Goal: Transaction & Acquisition: Purchase product/service

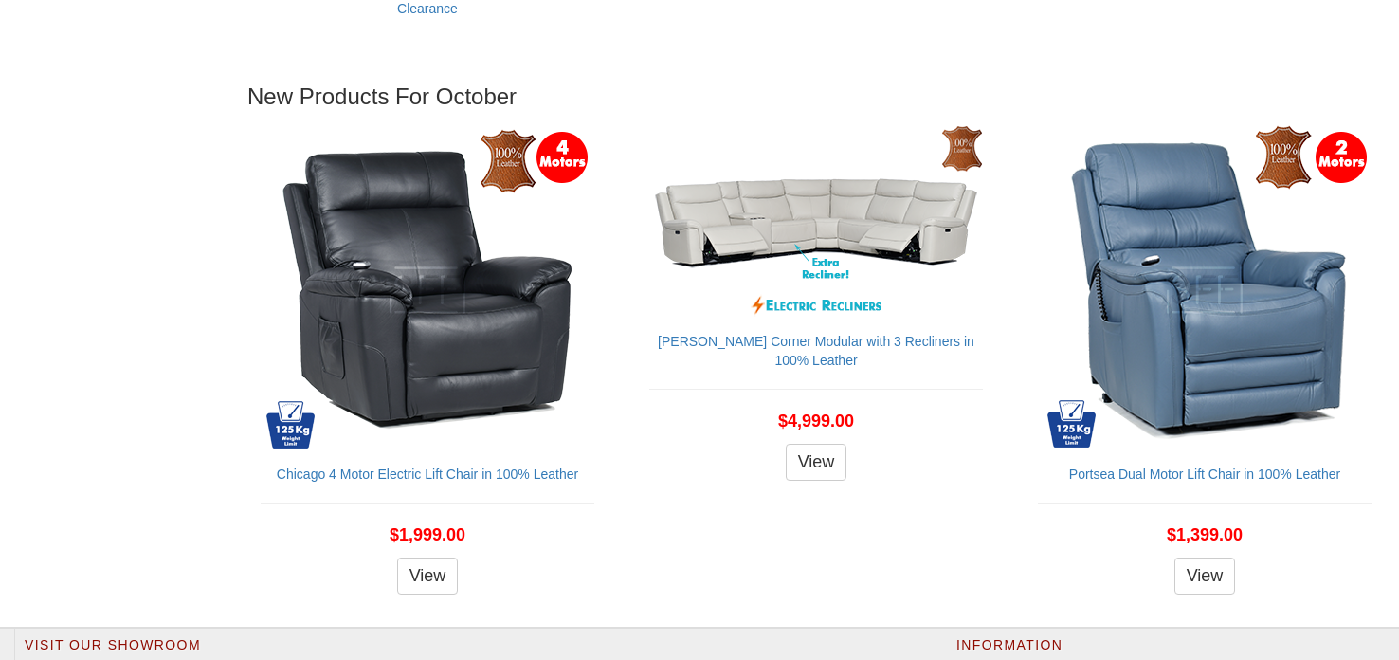
scroll to position [1862, 0]
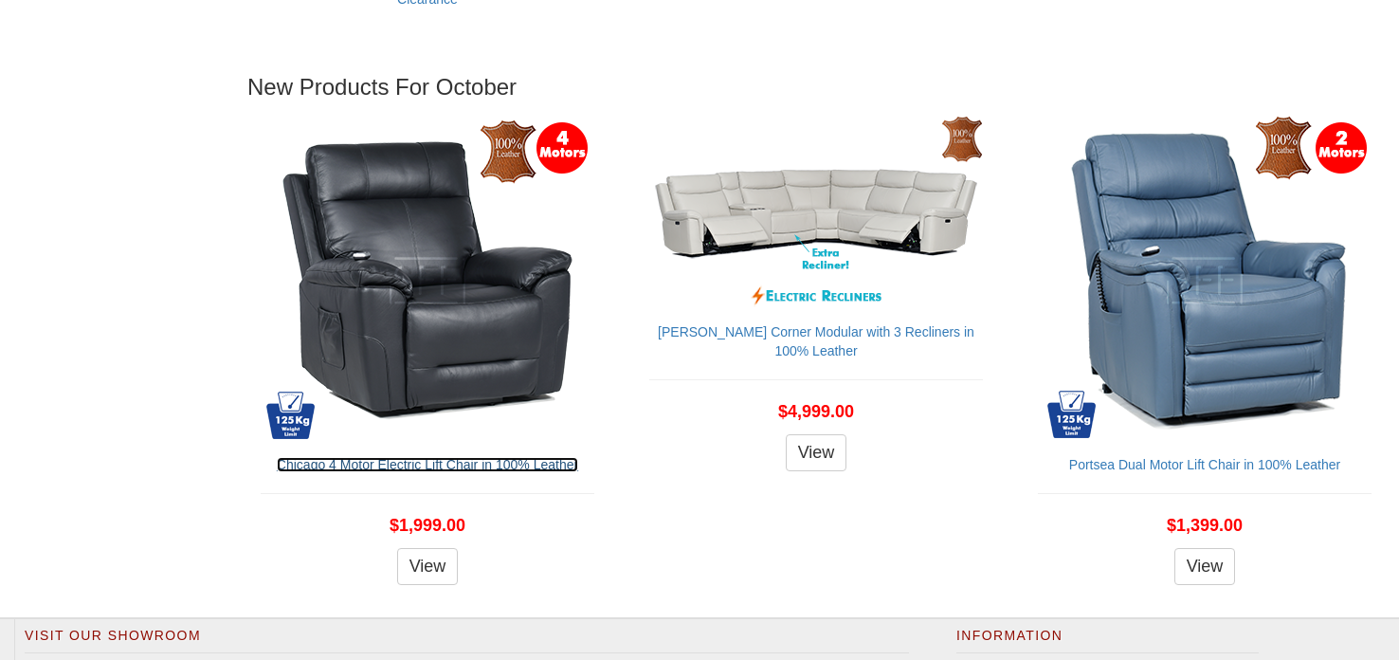
click at [352, 463] on link "Chicago 4 Motor Electric Lift Chair in 100% Leather" at bounding box center [427, 464] width 301 height 15
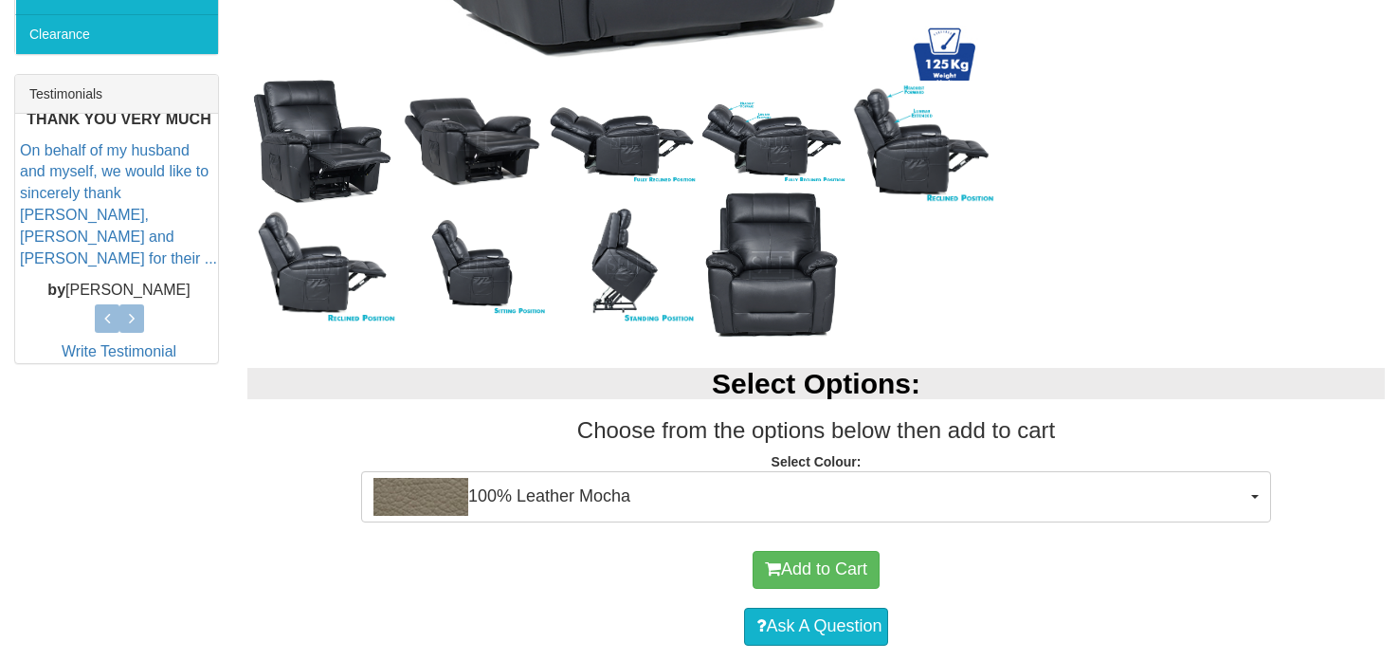
scroll to position [733, 0]
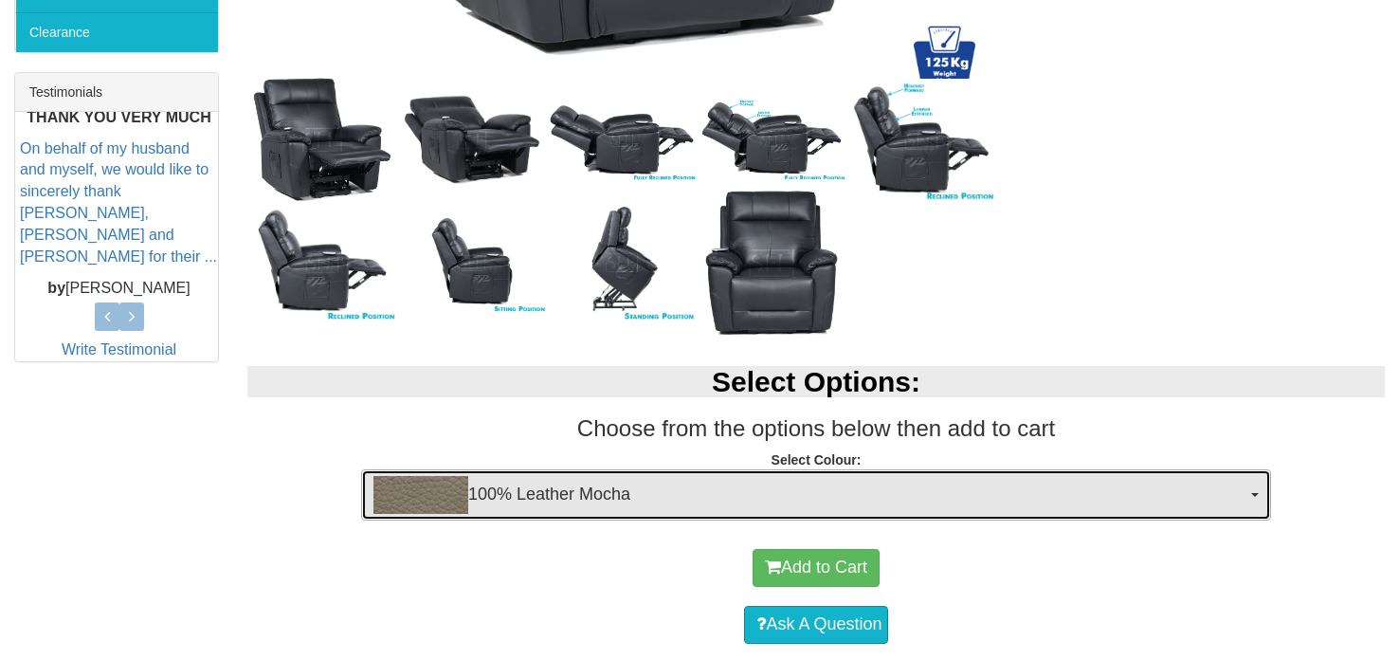
click at [1253, 493] on span "button" at bounding box center [1255, 495] width 8 height 4
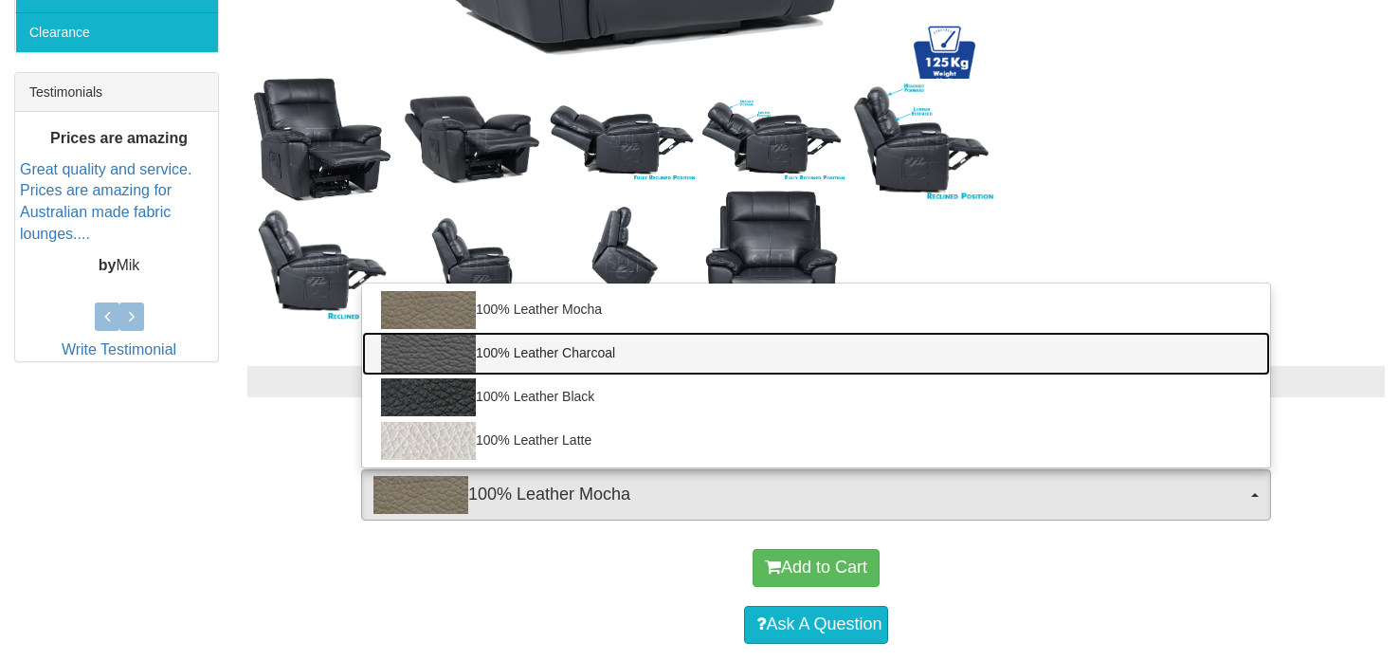
click at [548, 353] on link "100% Leather Charcoal" at bounding box center [816, 354] width 908 height 44
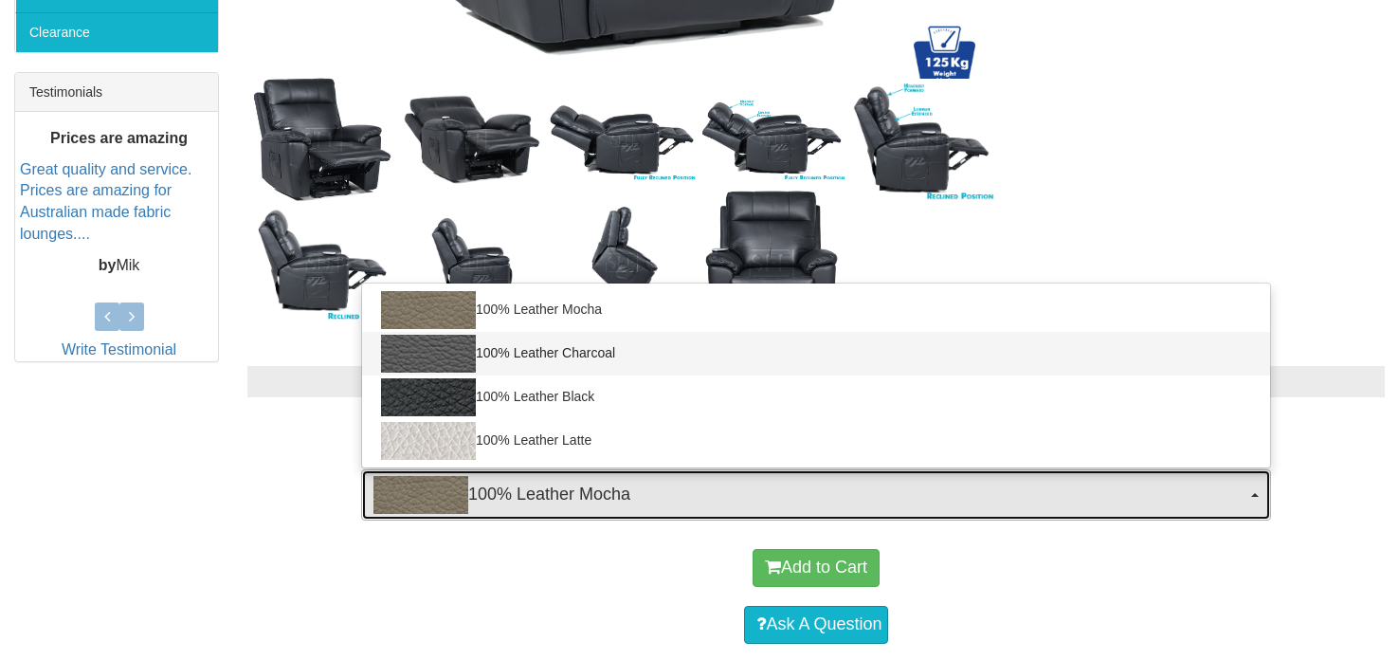
select select "1981"
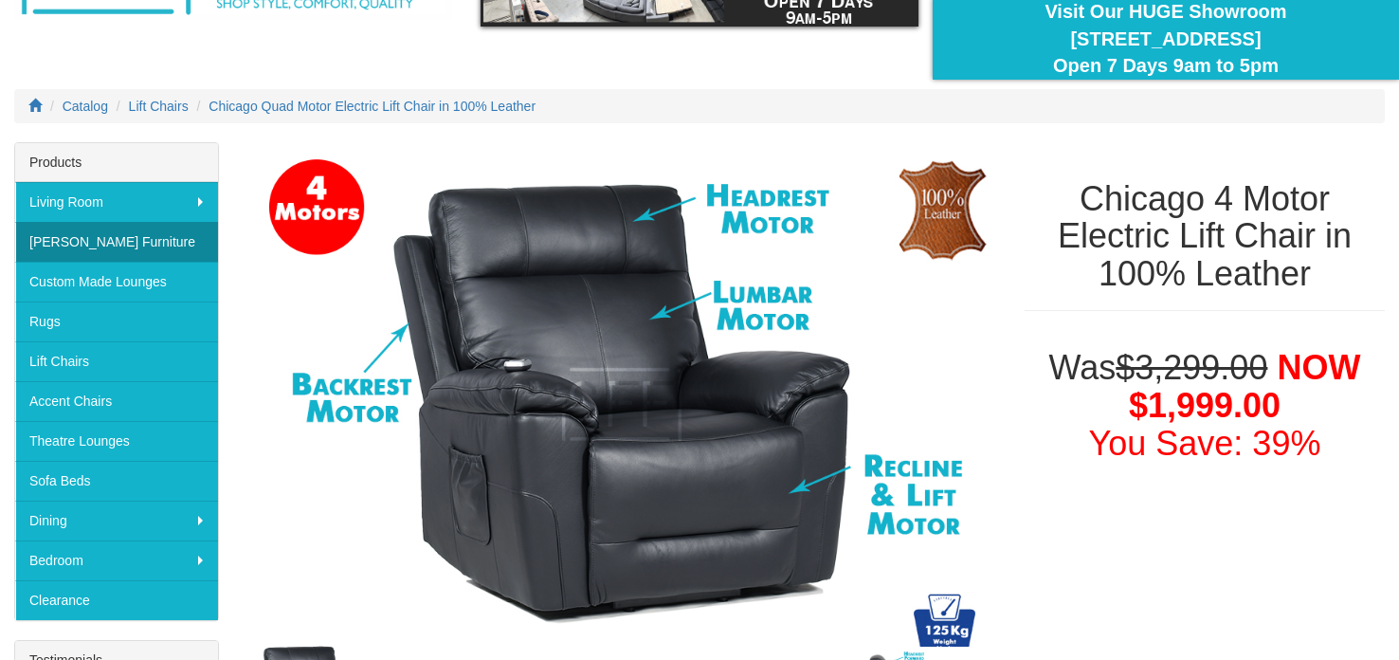
scroll to position [0, 0]
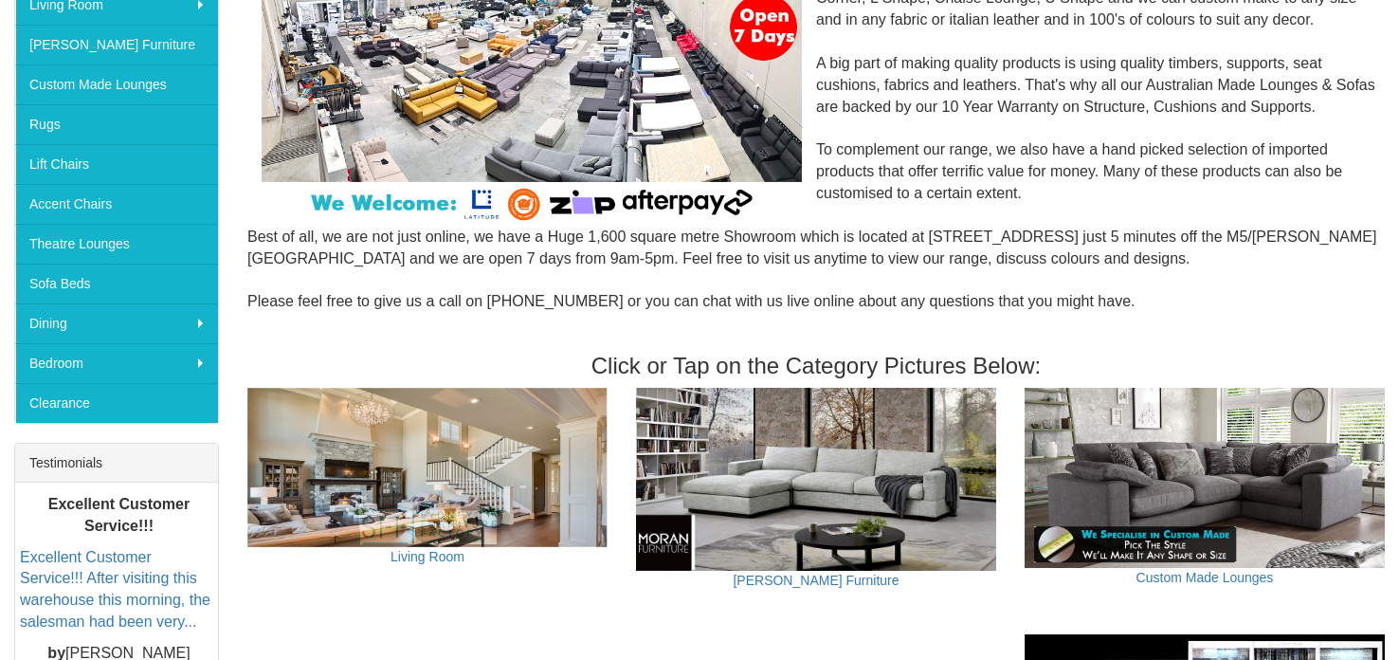
scroll to position [355, 0]
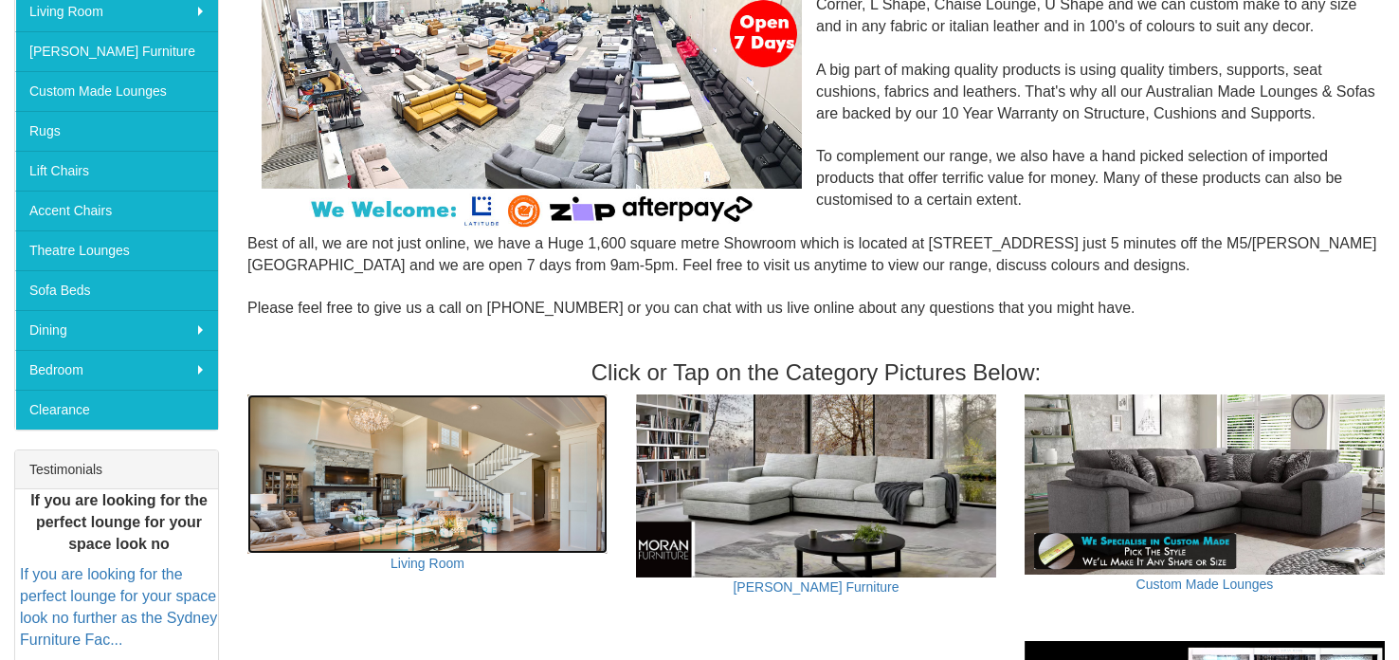
click at [311, 422] on img at bounding box center [427, 473] width 360 height 158
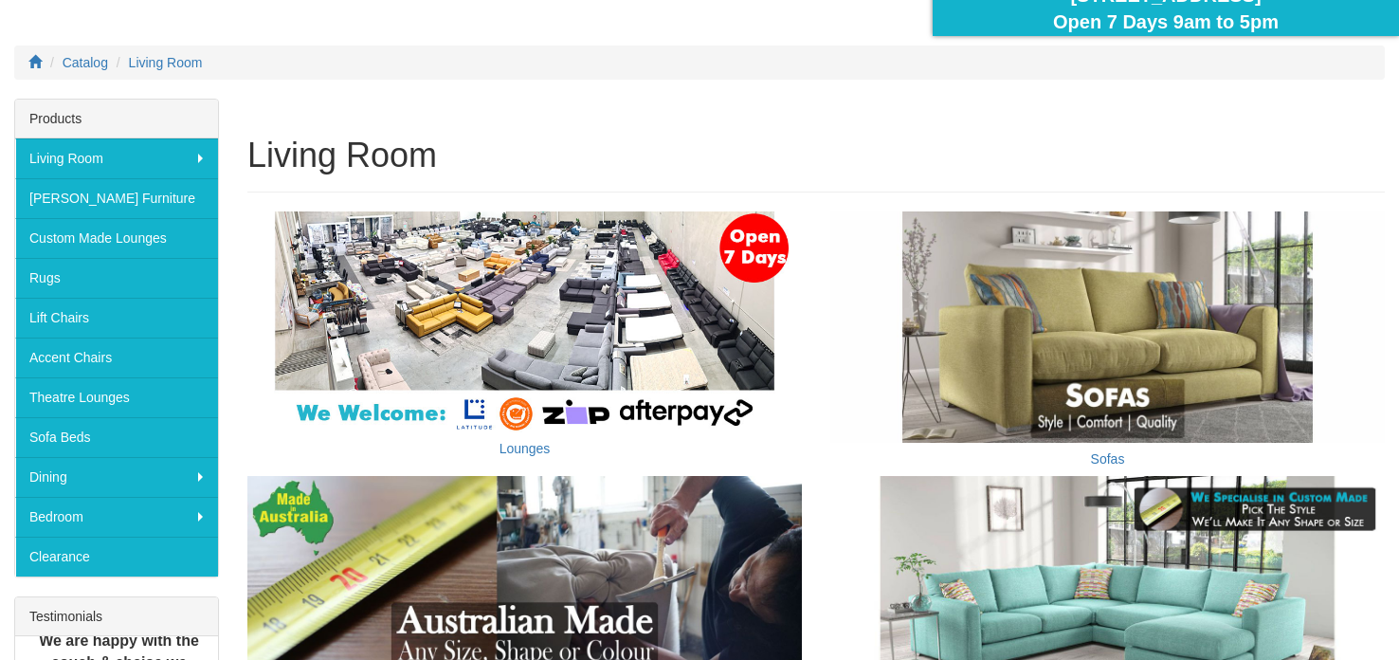
scroll to position [217, 0]
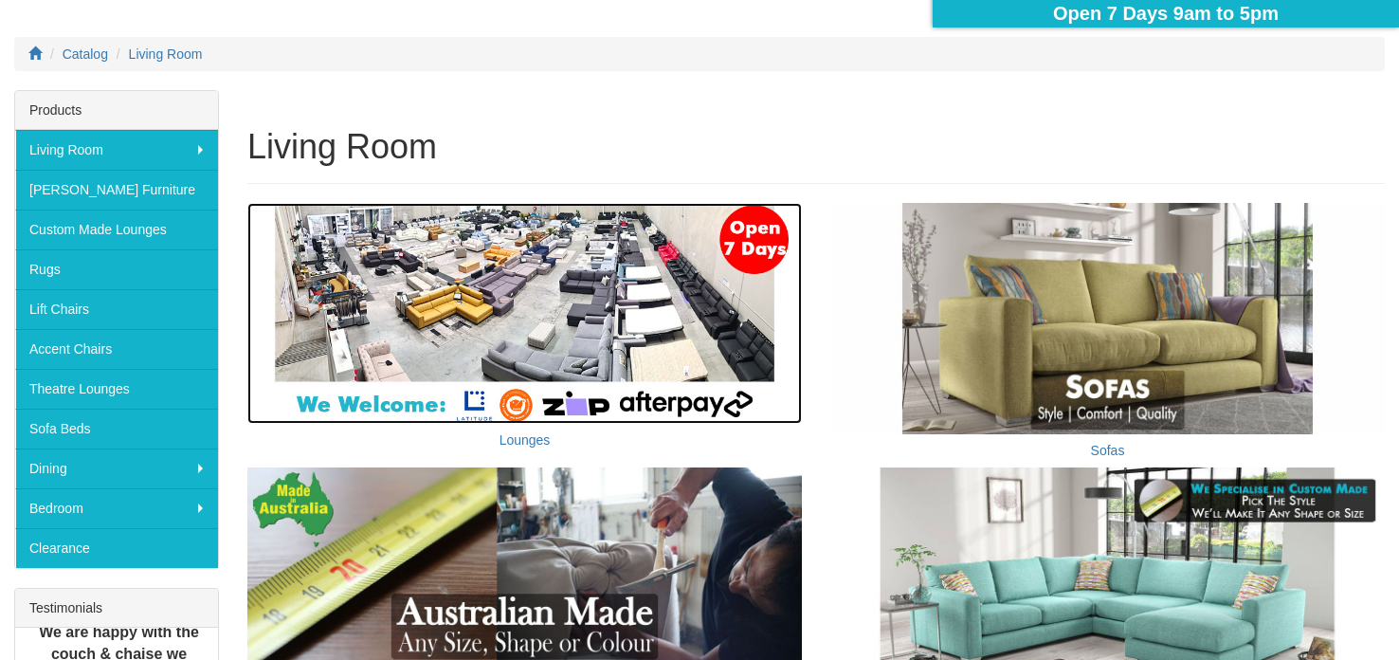
click at [354, 287] on img at bounding box center [524, 313] width 554 height 221
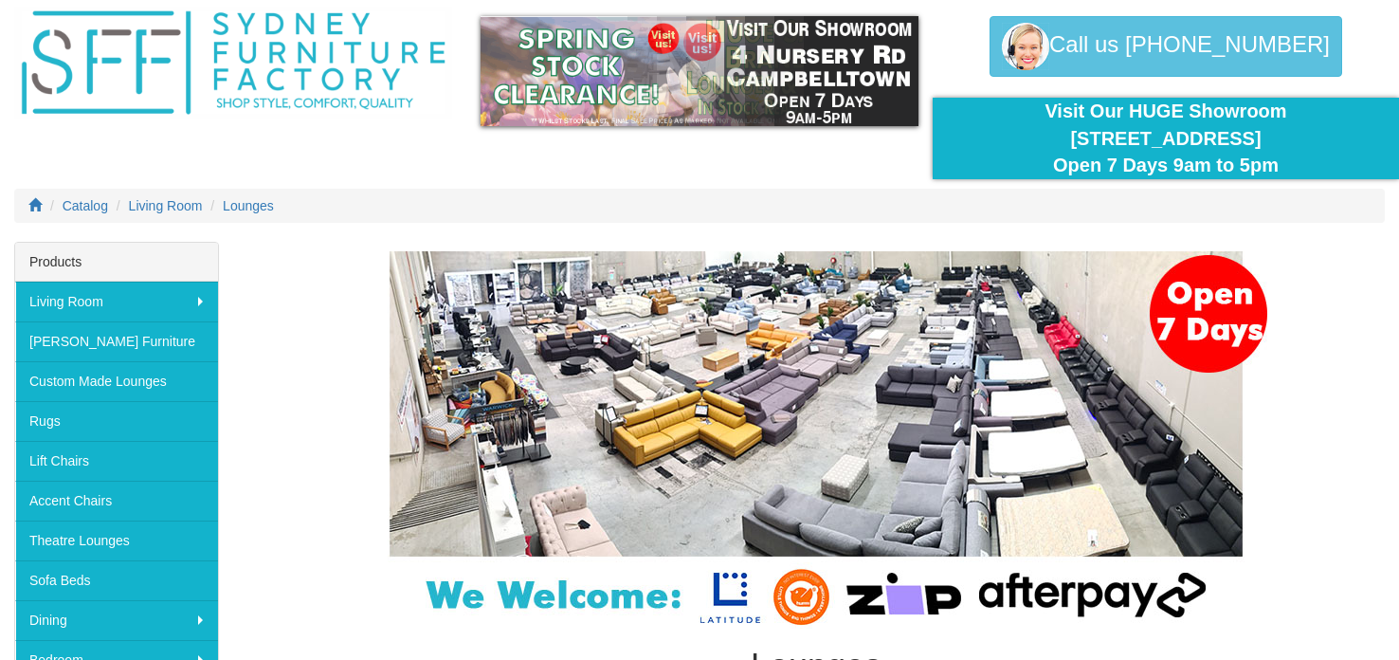
scroll to position [76, 0]
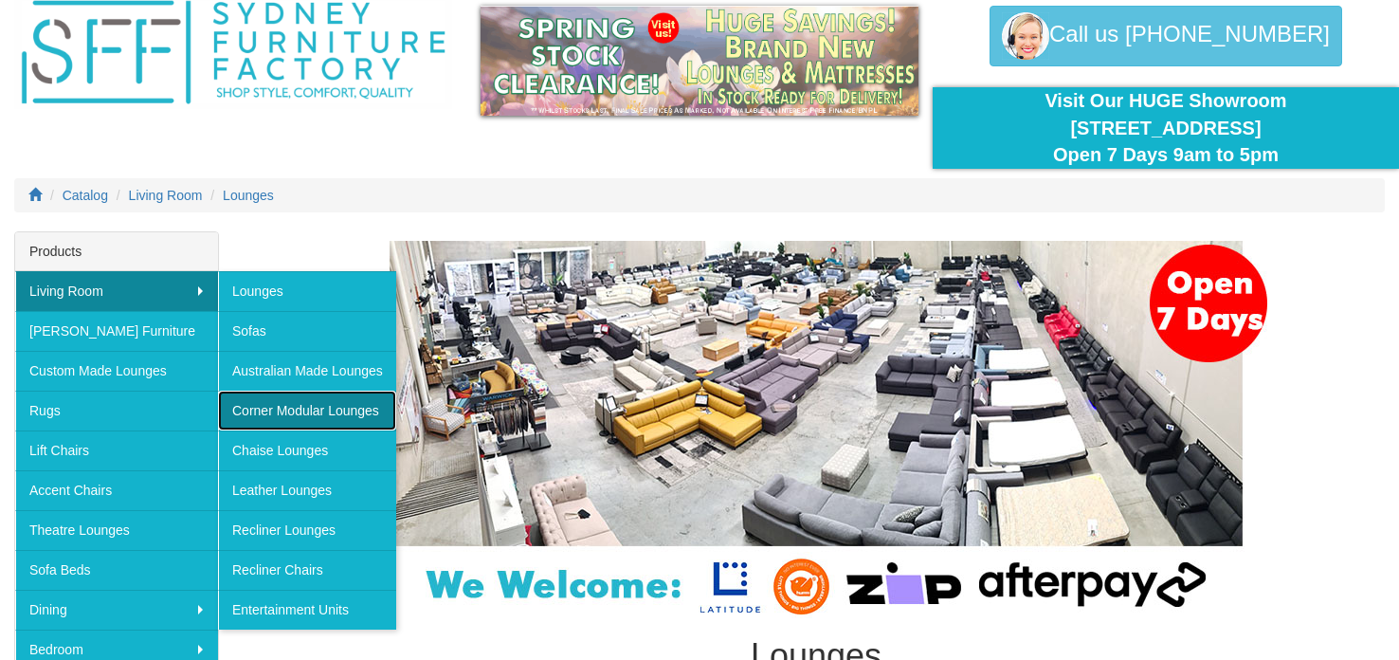
click at [296, 412] on link "Corner Modular Lounges" at bounding box center [307, 410] width 178 height 40
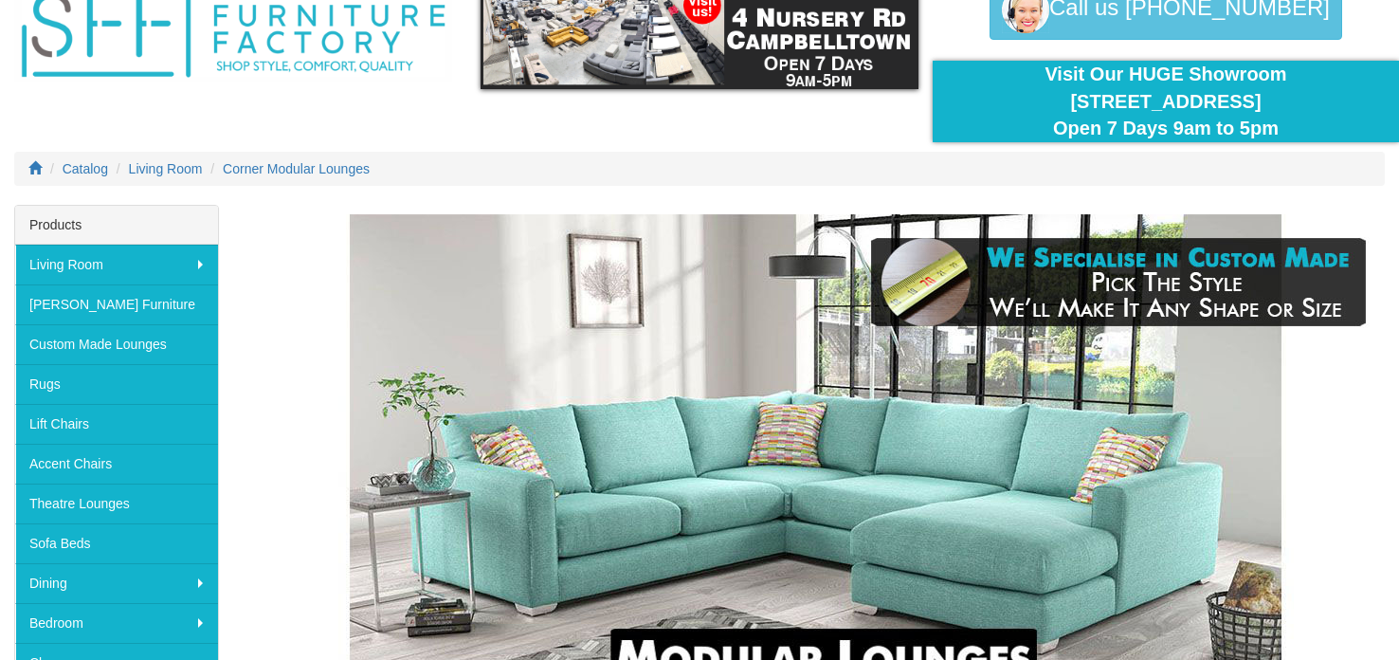
scroll to position [123, 0]
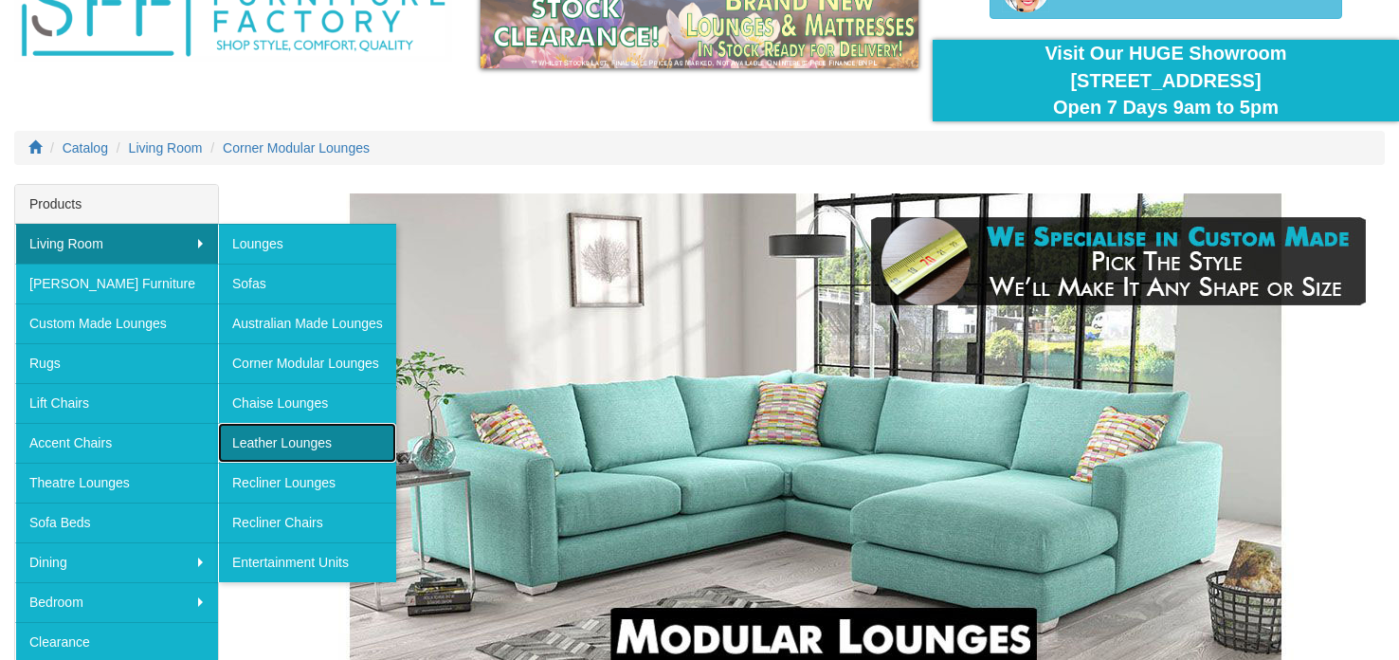
click at [272, 442] on link "Leather Lounges" at bounding box center [307, 443] width 178 height 40
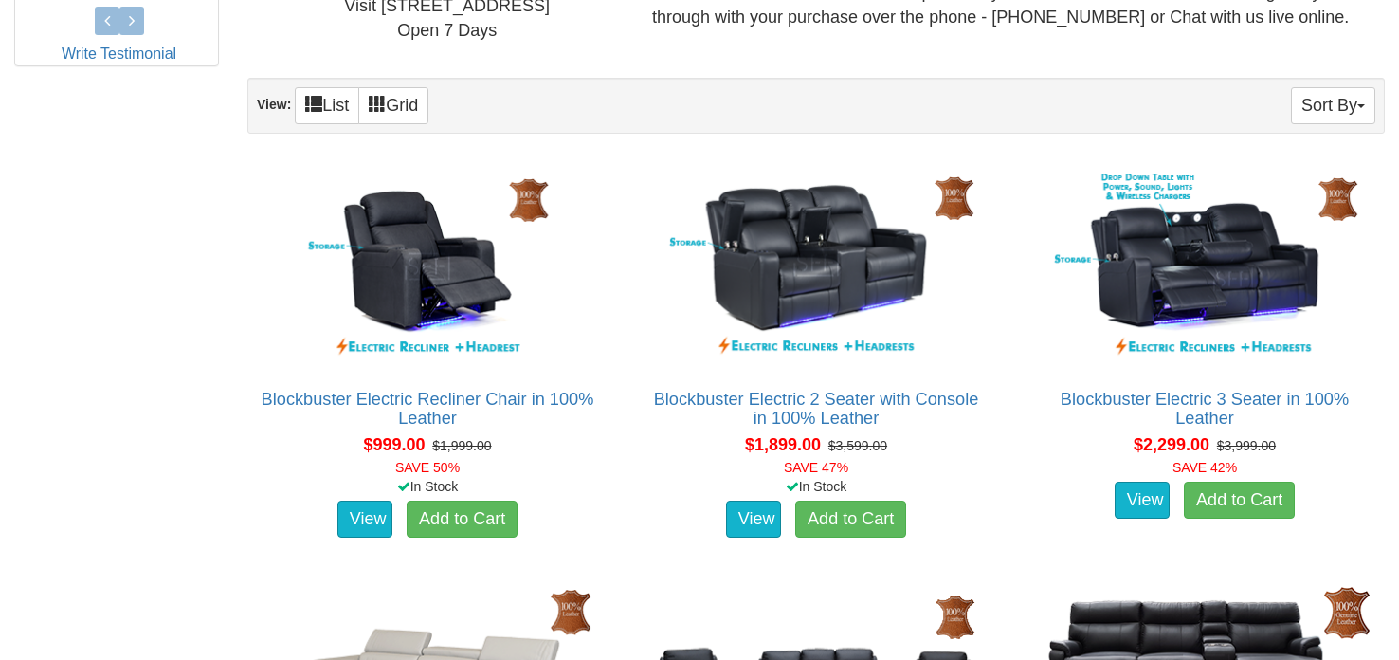
scroll to position [991, 0]
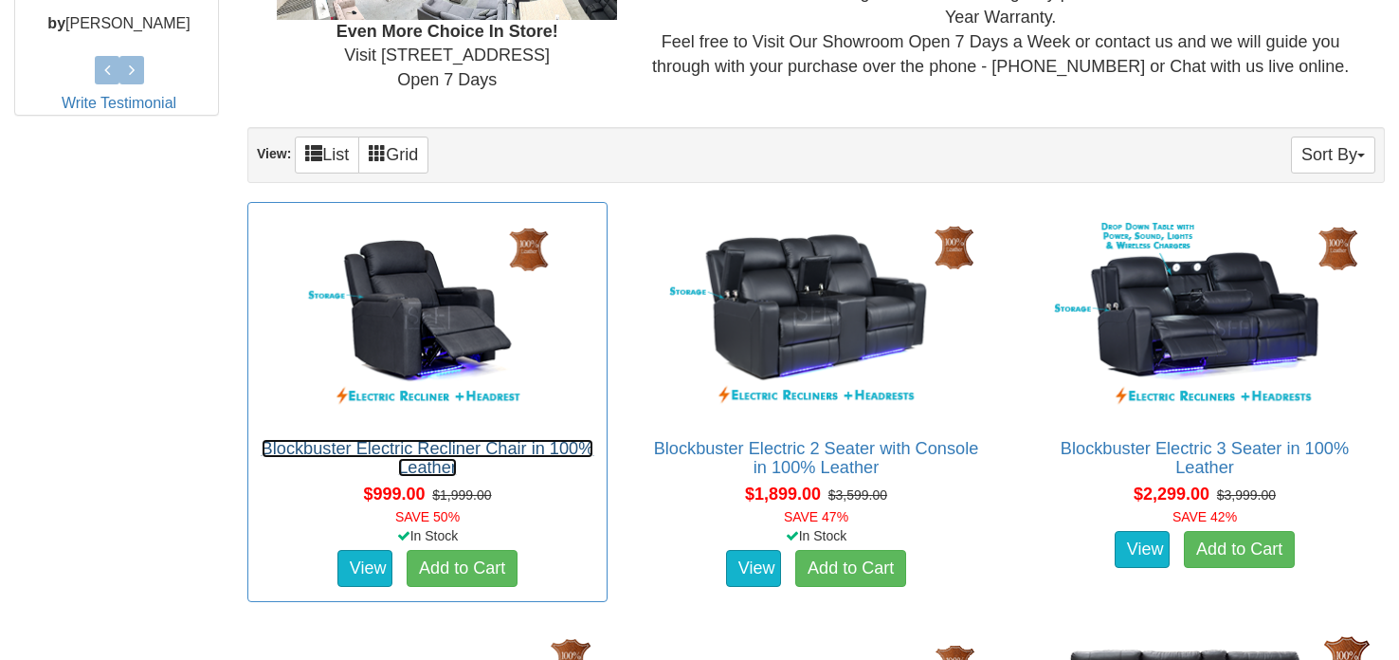
click at [399, 448] on link "Blockbuster Electric Recliner Chair in 100% Leather" at bounding box center [428, 458] width 333 height 38
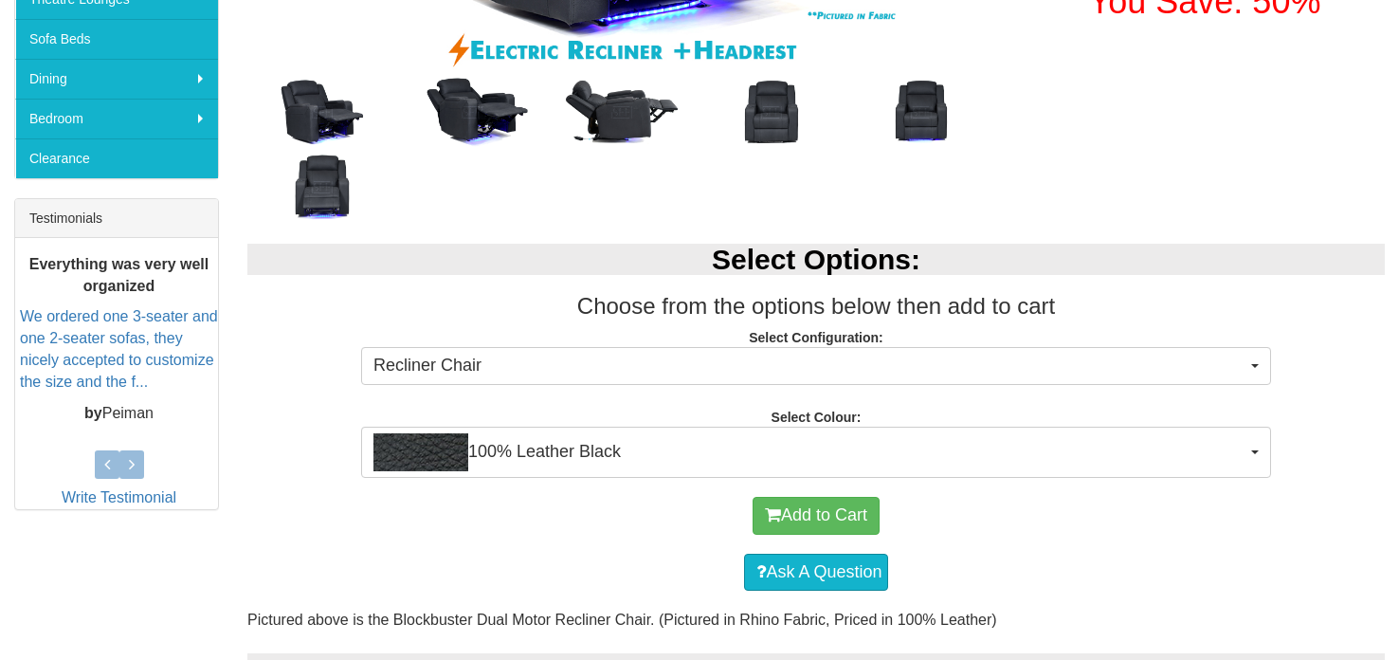
scroll to position [610, 0]
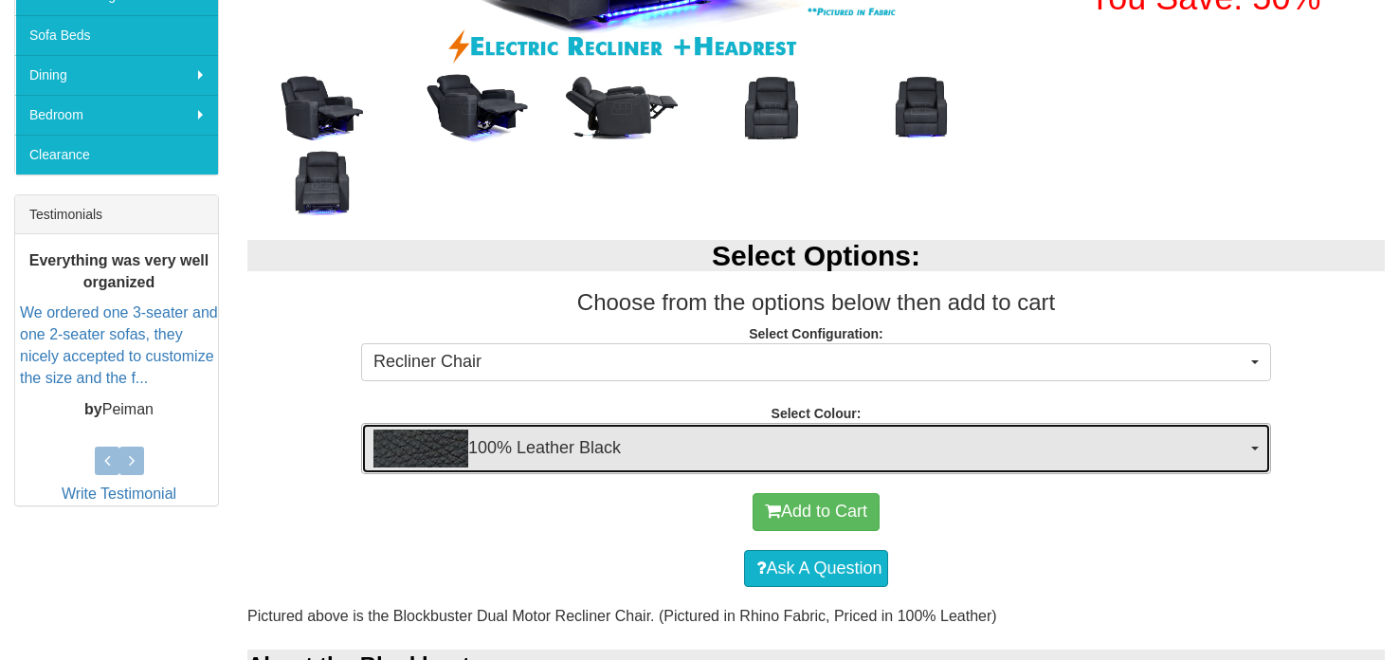
click at [857, 458] on span "100% Leather Black" at bounding box center [809, 448] width 873 height 38
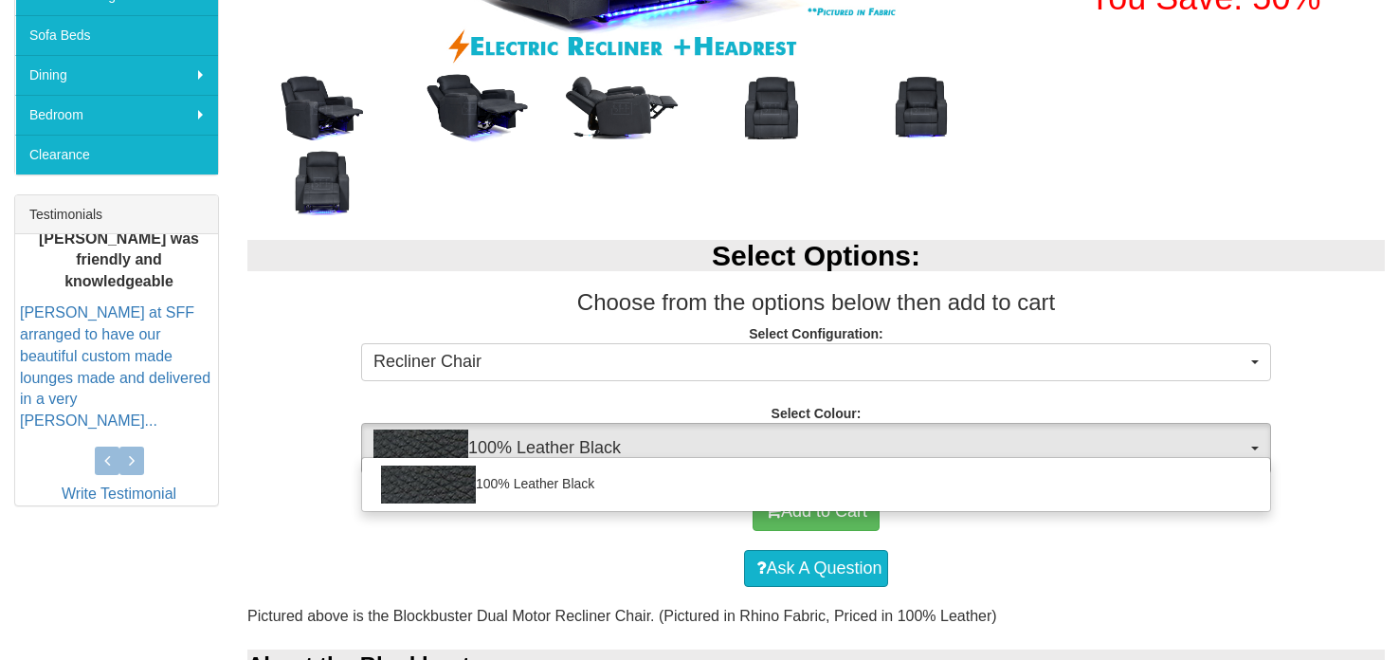
click at [609, 542] on div "Ask A Question" at bounding box center [816, 568] width 1118 height 57
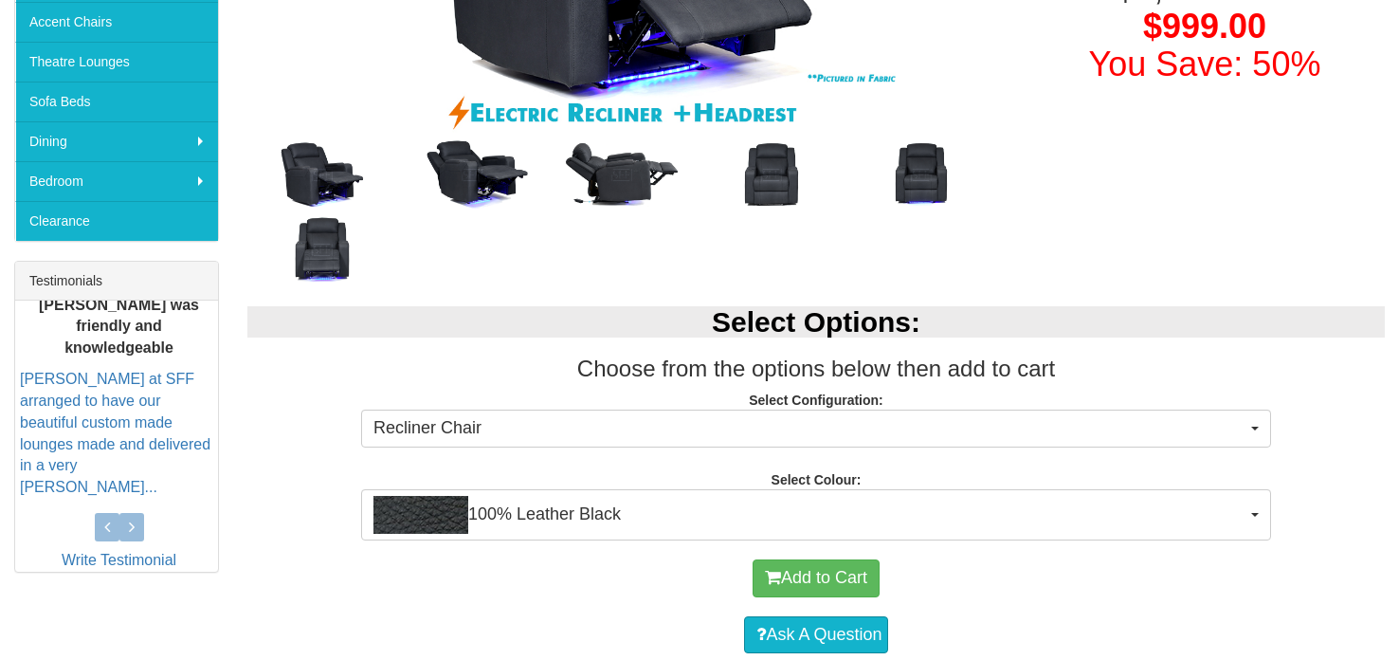
scroll to position [554, 0]
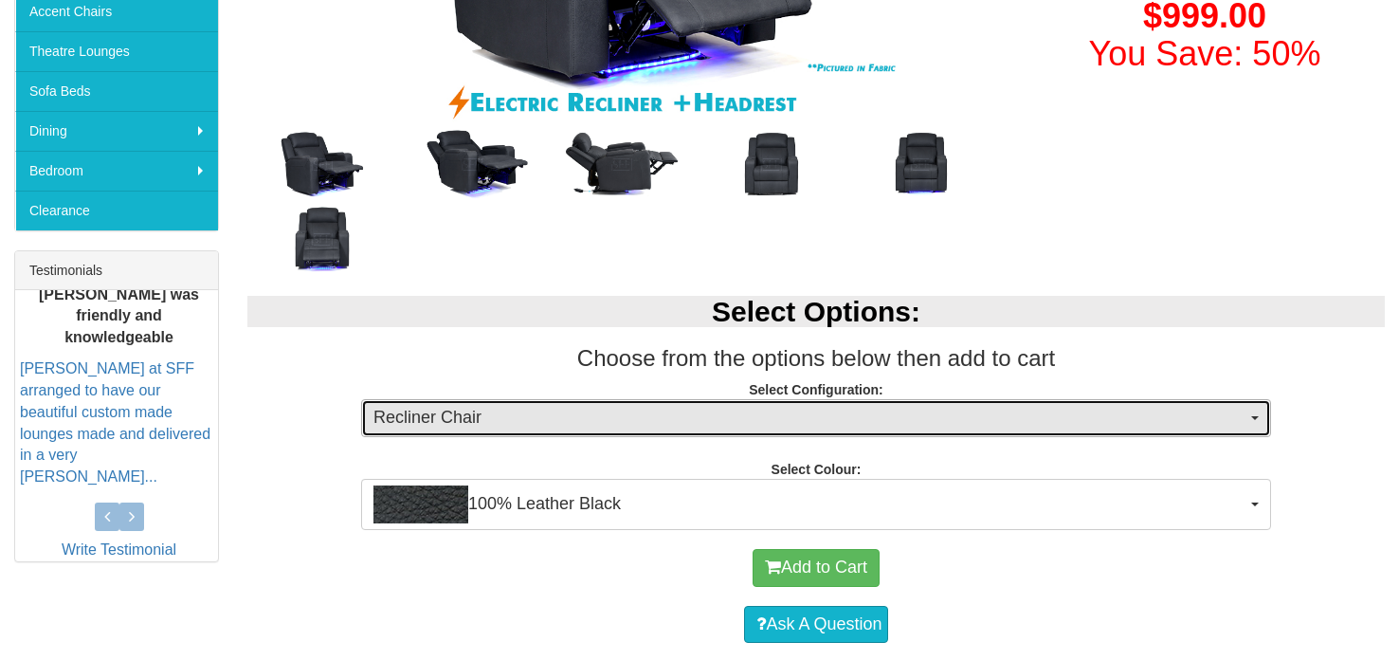
click at [1256, 417] on span "button" at bounding box center [1255, 418] width 8 height 4
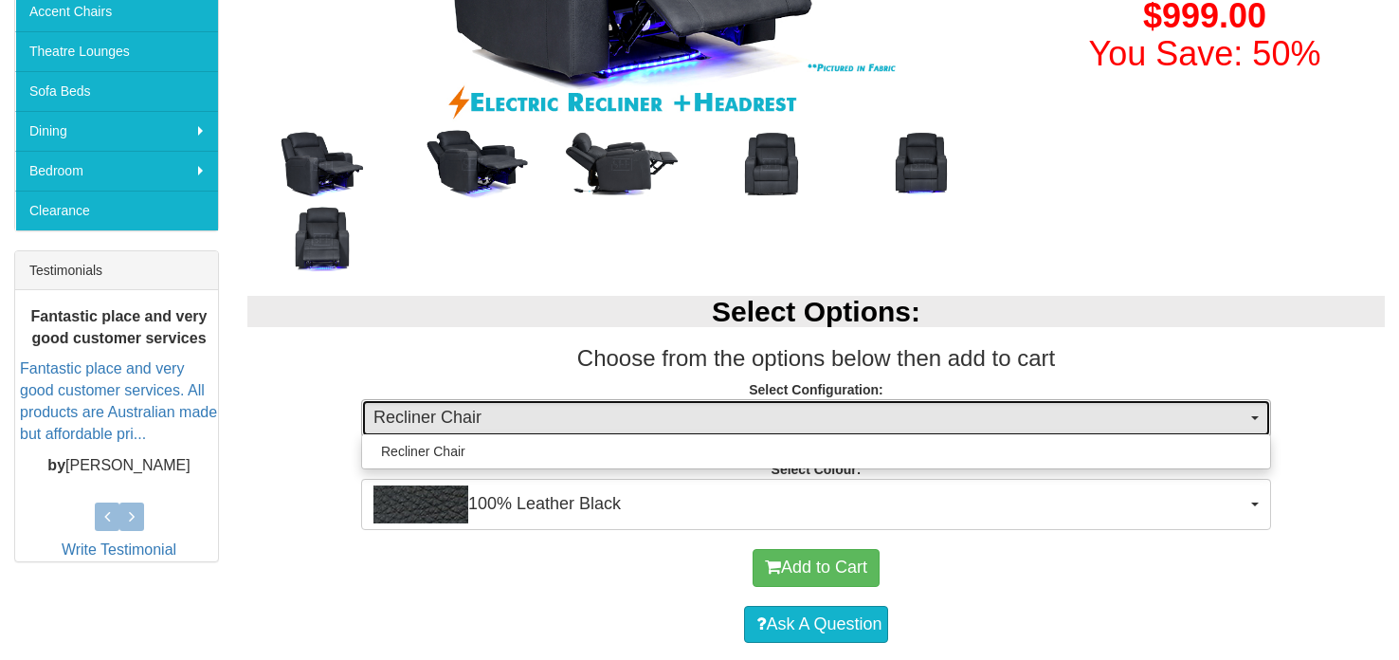
click at [1256, 417] on span "button" at bounding box center [1255, 418] width 8 height 4
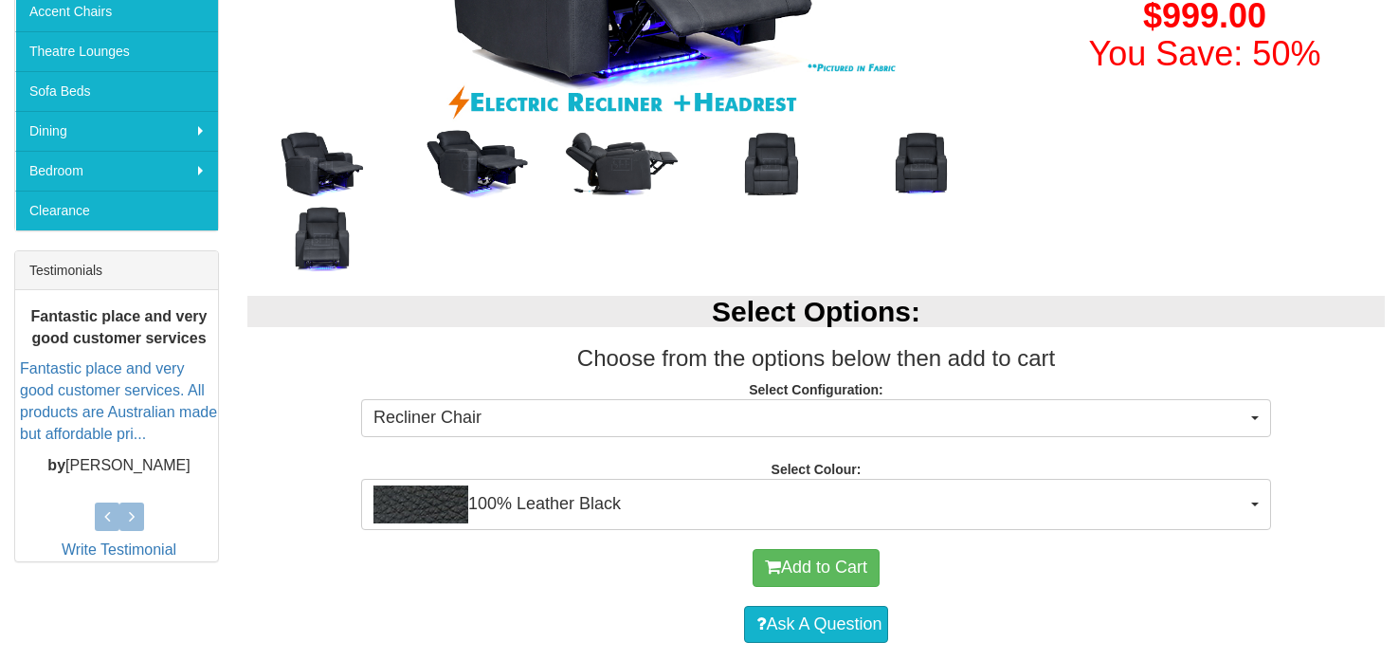
click at [566, 583] on div "Add to Cart" at bounding box center [816, 567] width 1118 height 57
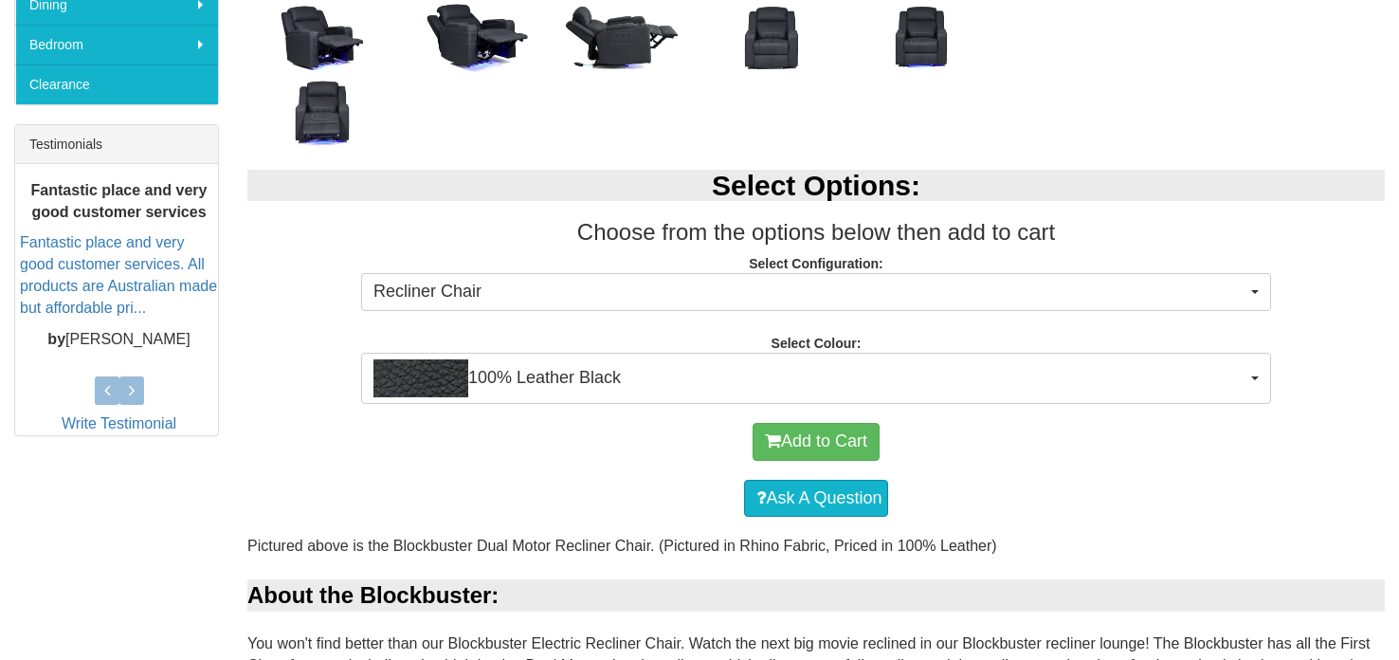
scroll to position [686, 0]
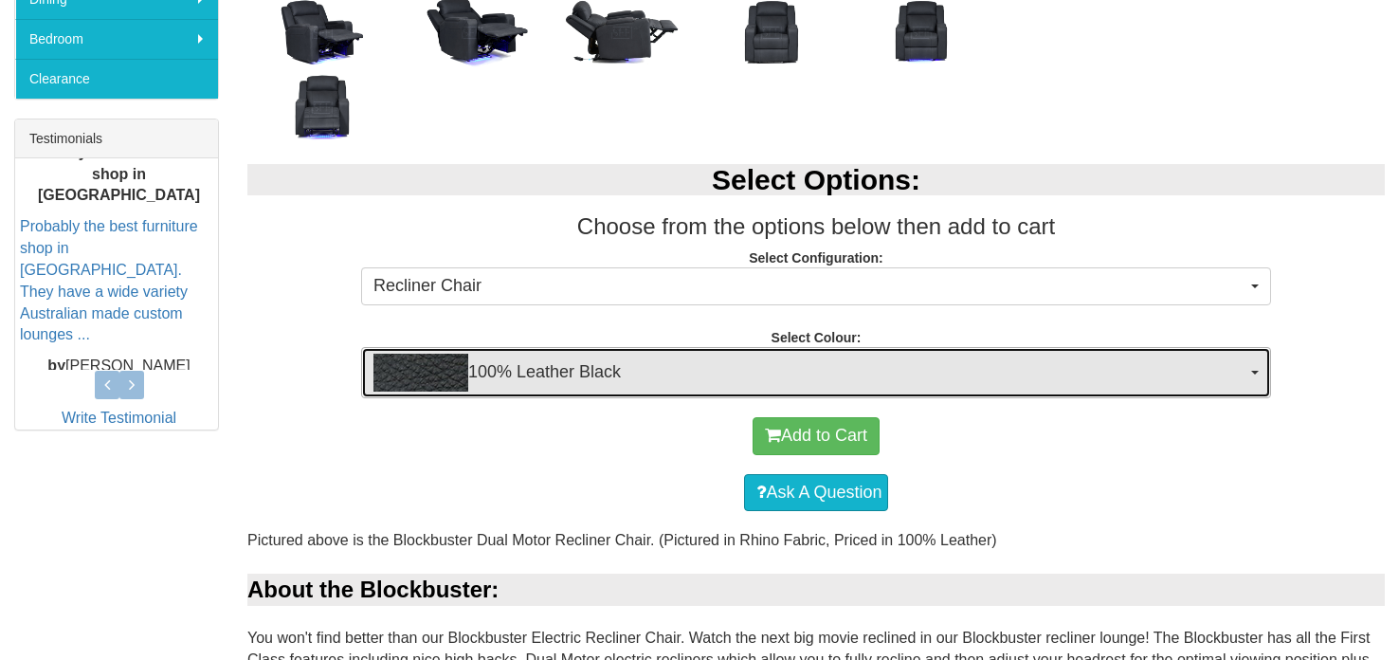
click at [1259, 371] on span "button" at bounding box center [1255, 373] width 8 height 4
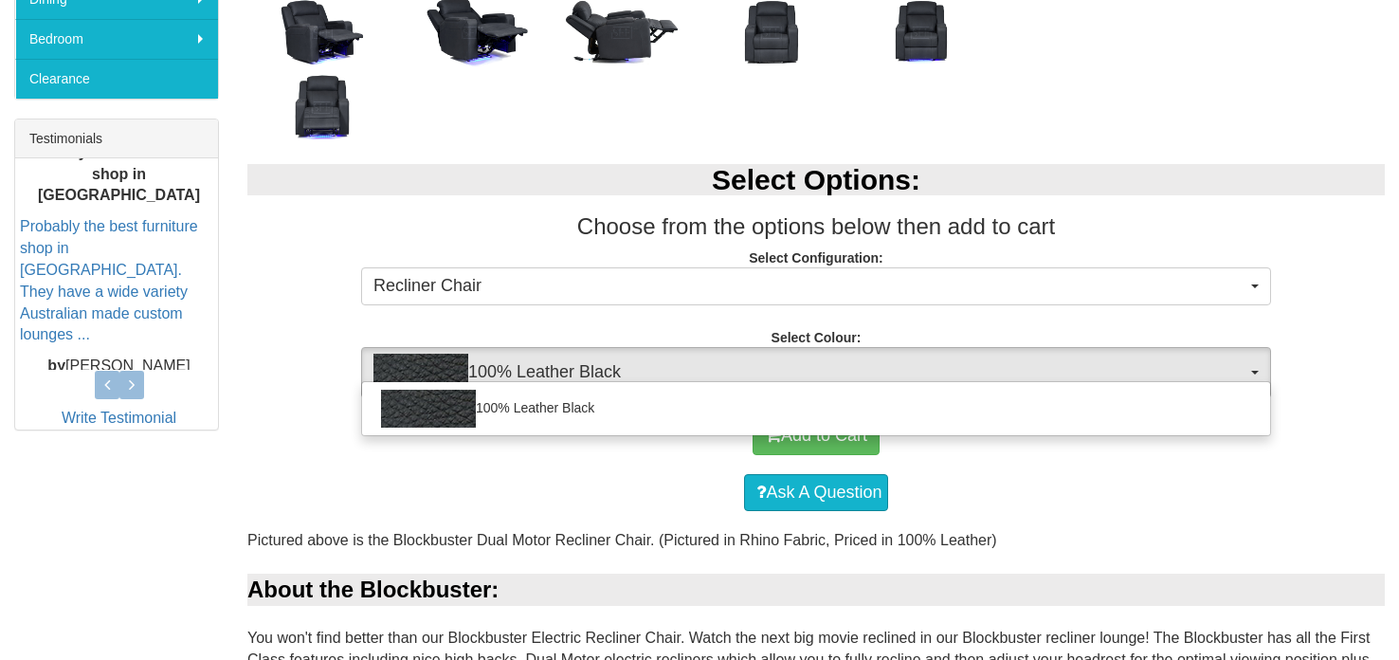
click at [1212, 468] on div "Ask A Question" at bounding box center [816, 492] width 1118 height 57
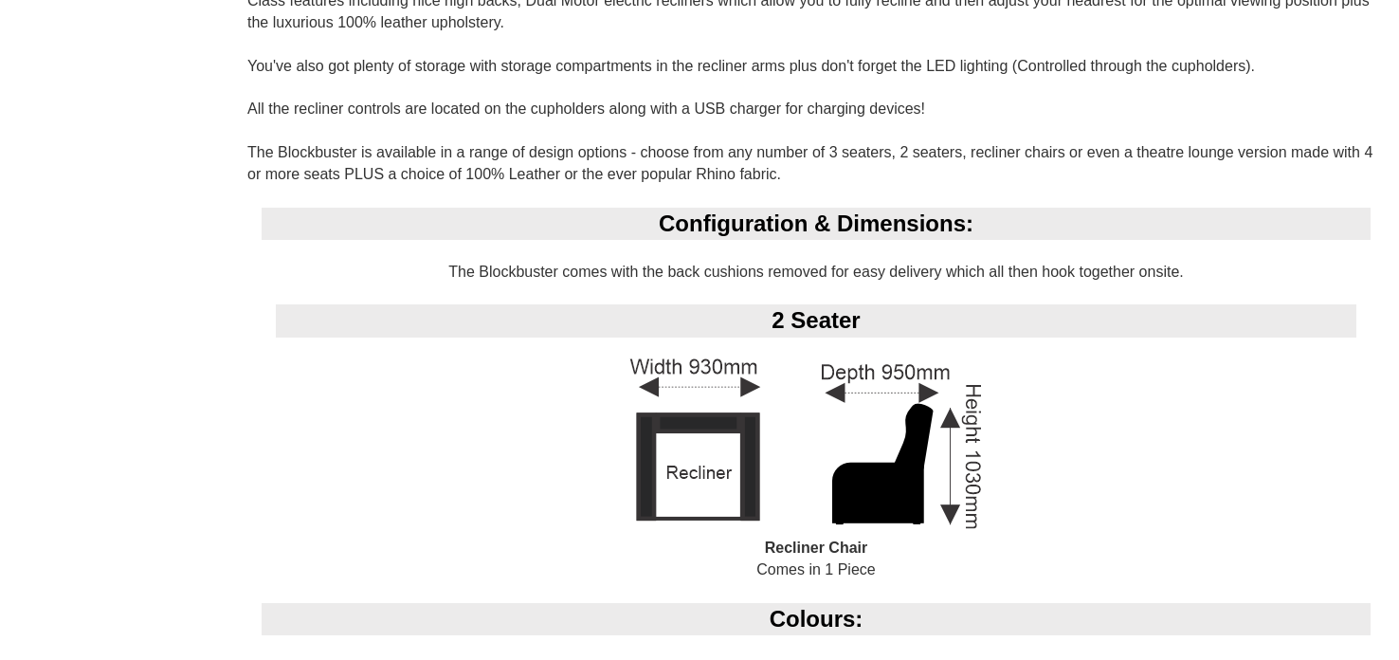
scroll to position [1376, 0]
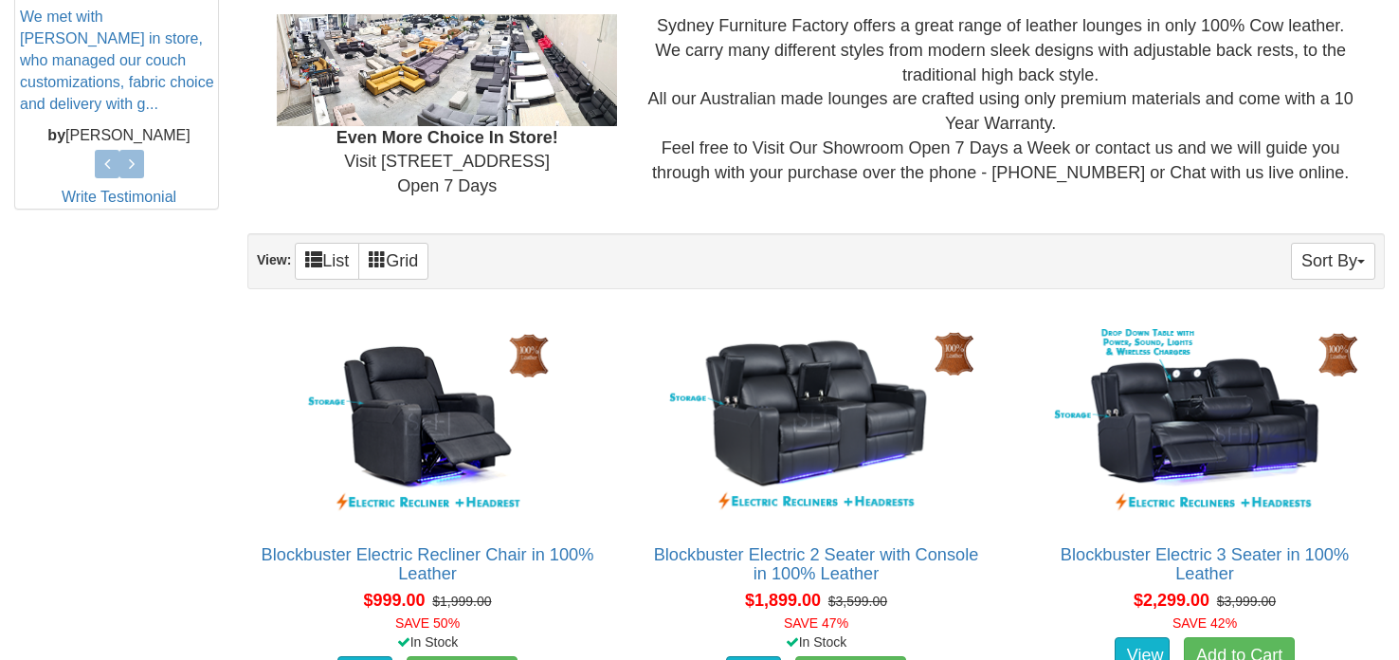
scroll to position [884, 0]
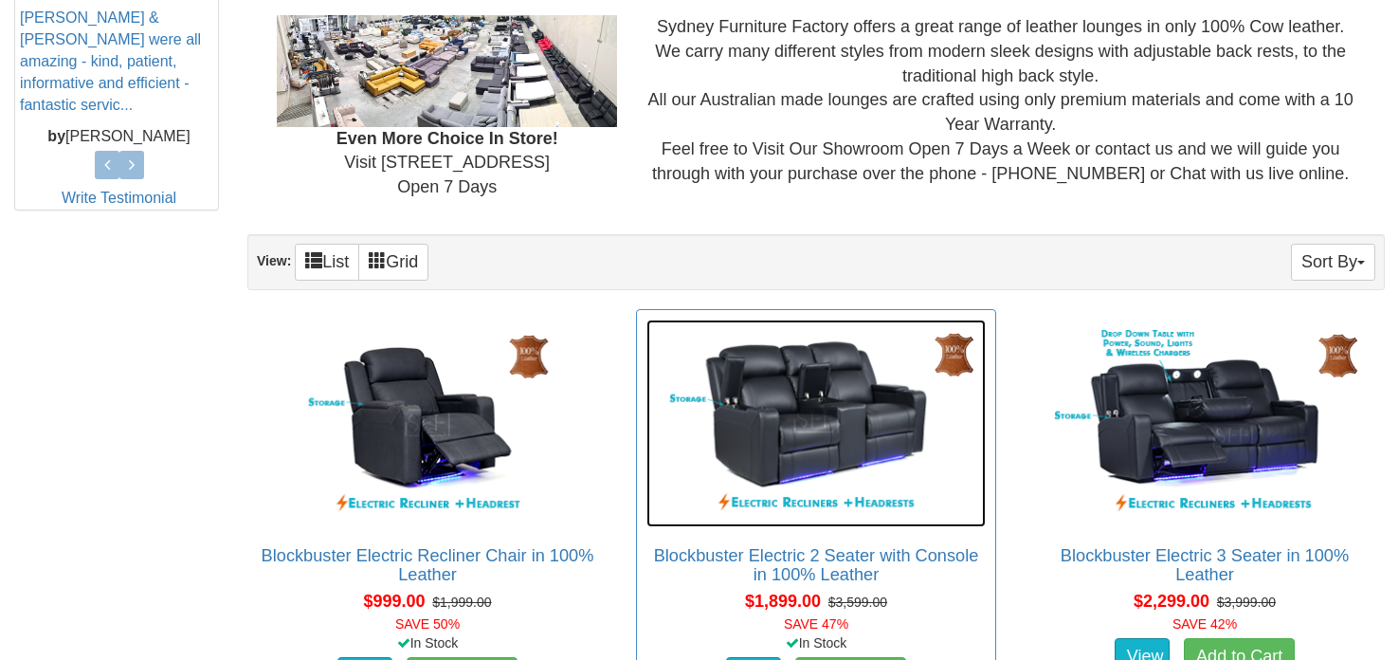
click at [823, 414] on img at bounding box center [815, 423] width 339 height 208
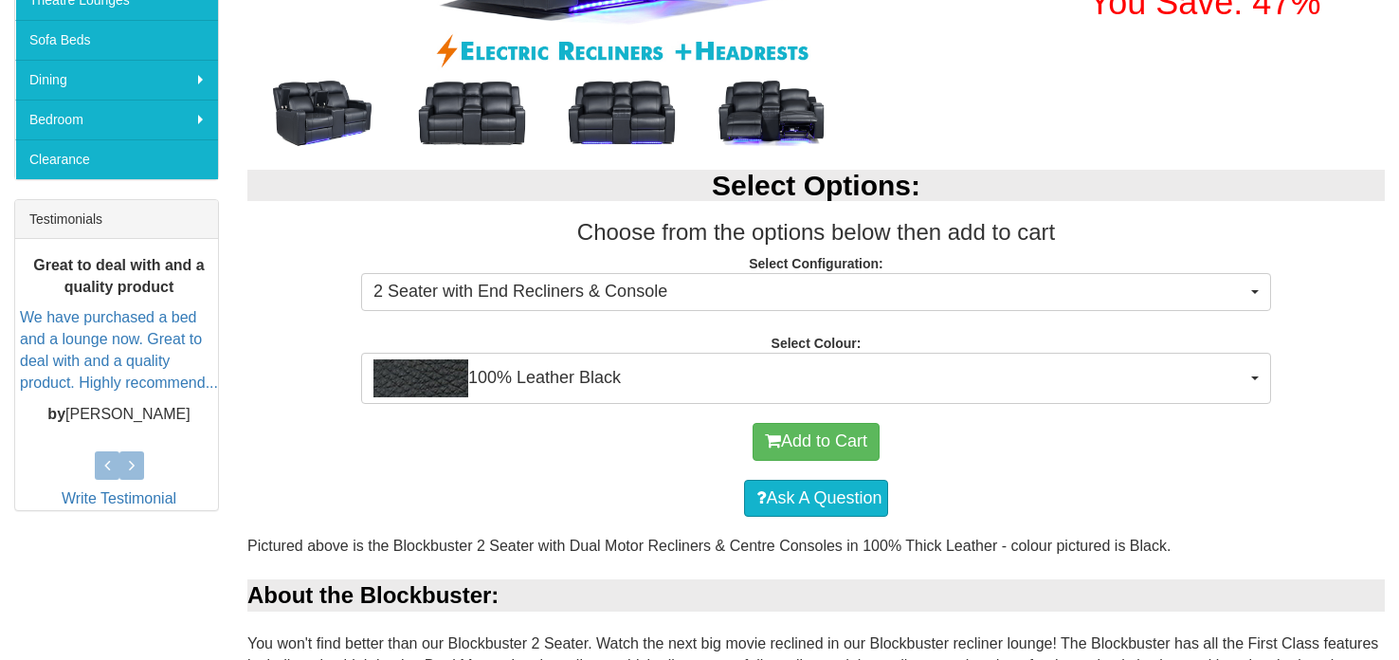
scroll to position [614, 0]
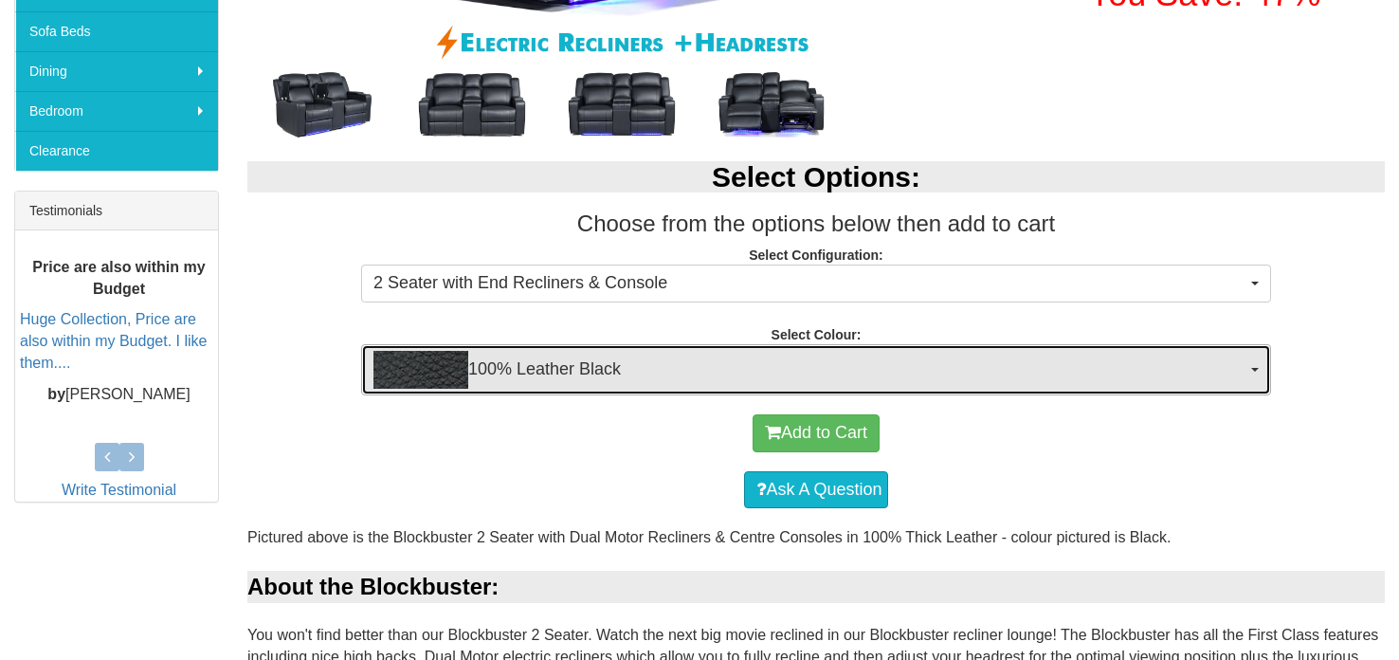
click at [1252, 368] on span "button" at bounding box center [1255, 370] width 8 height 4
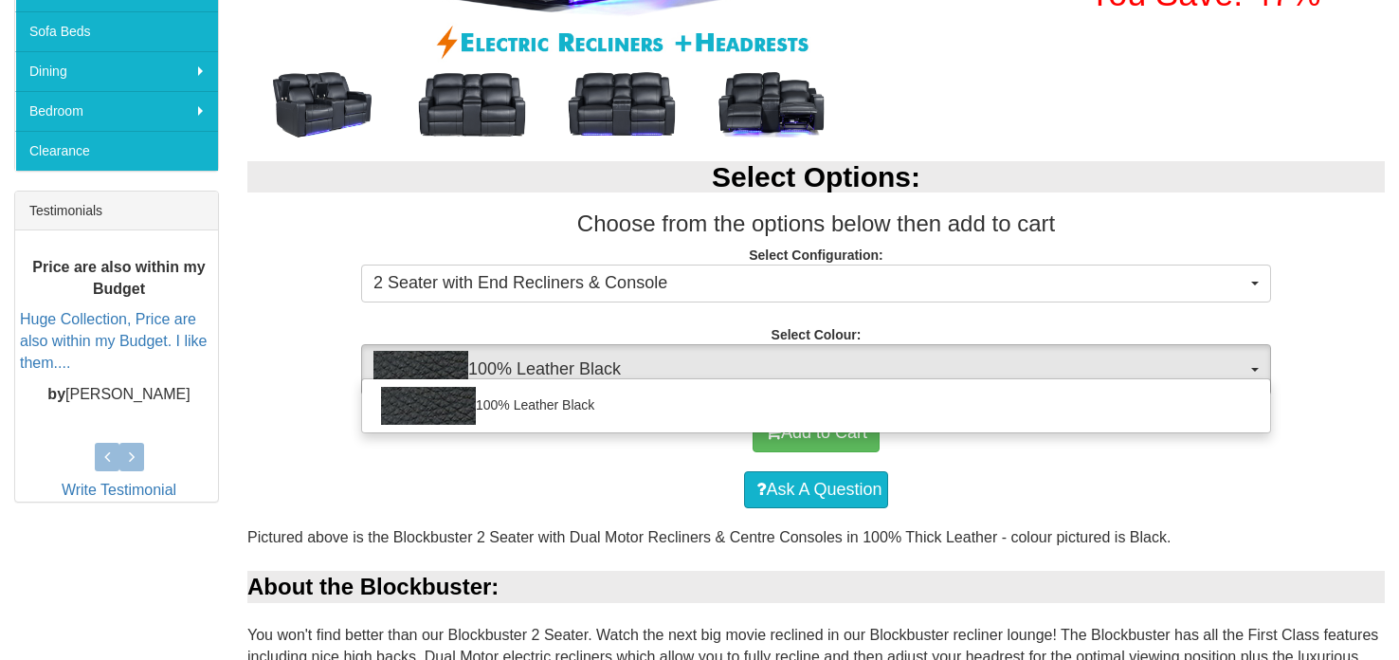
click at [1172, 450] on div "Add to Cart" at bounding box center [816, 433] width 1118 height 57
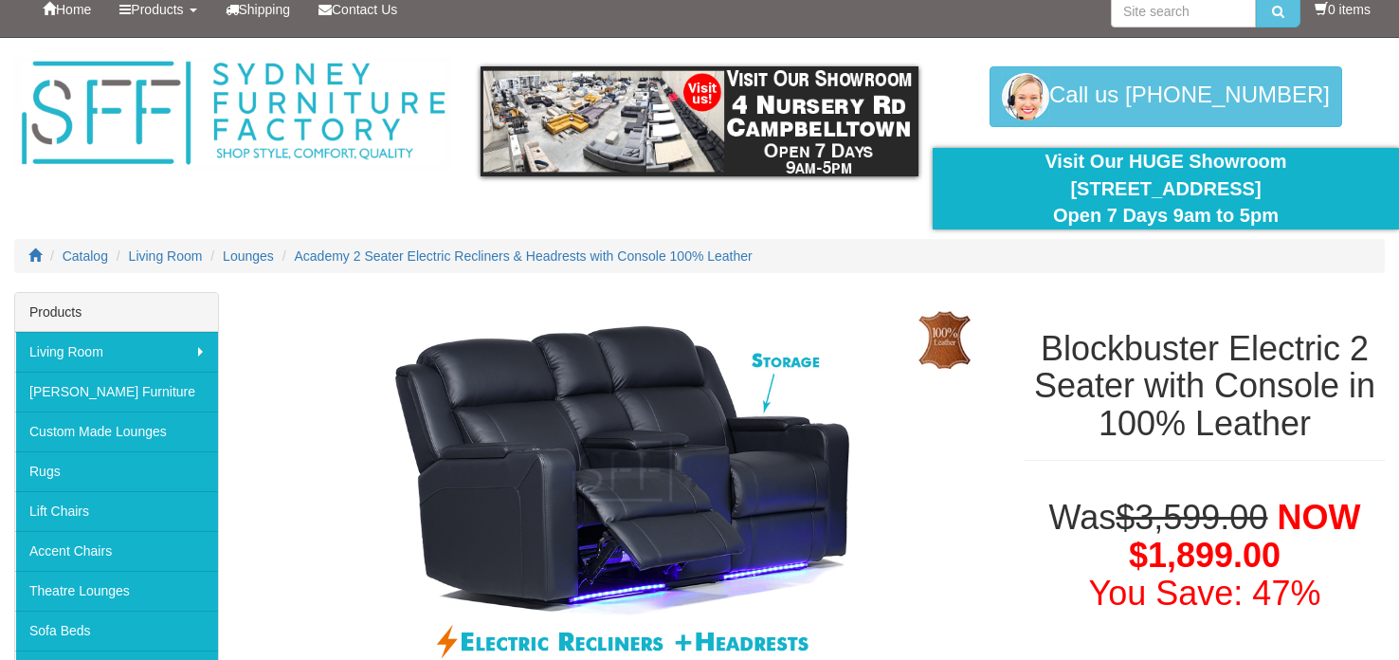
scroll to position [167, 0]
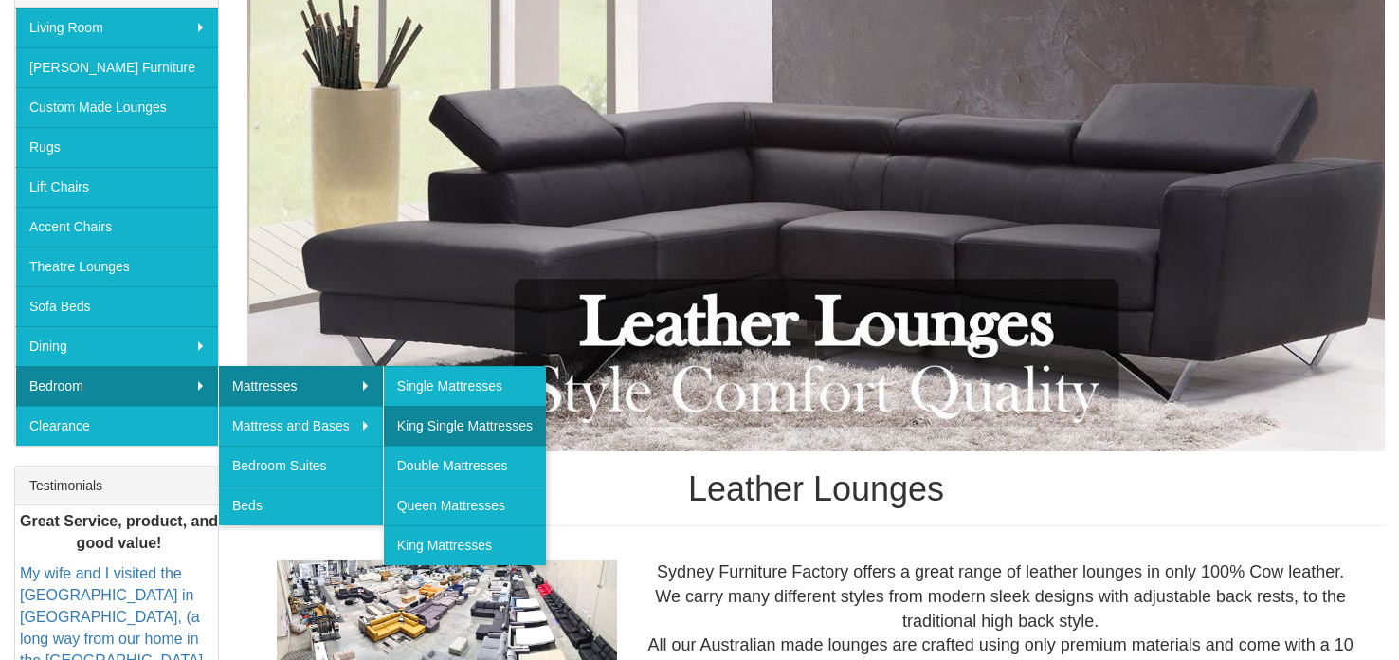
scroll to position [352, 0]
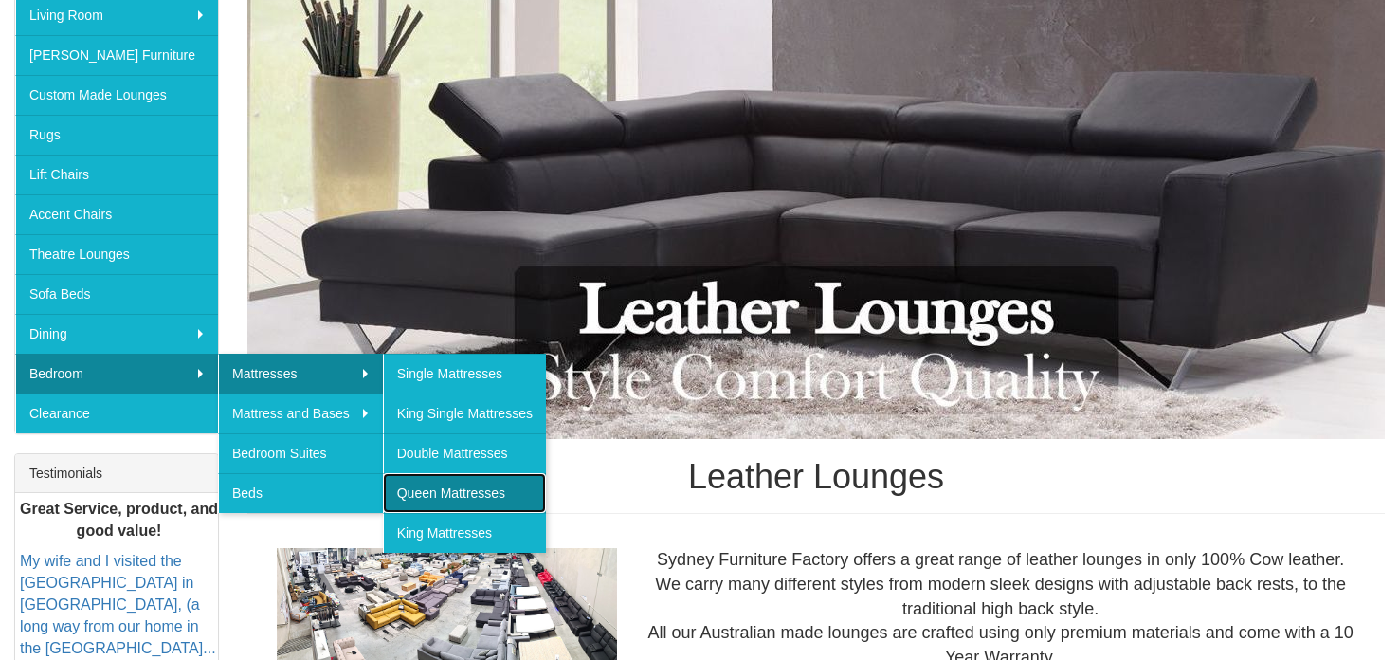
click at [463, 490] on link "Queen Mattresses" at bounding box center [464, 493] width 163 height 40
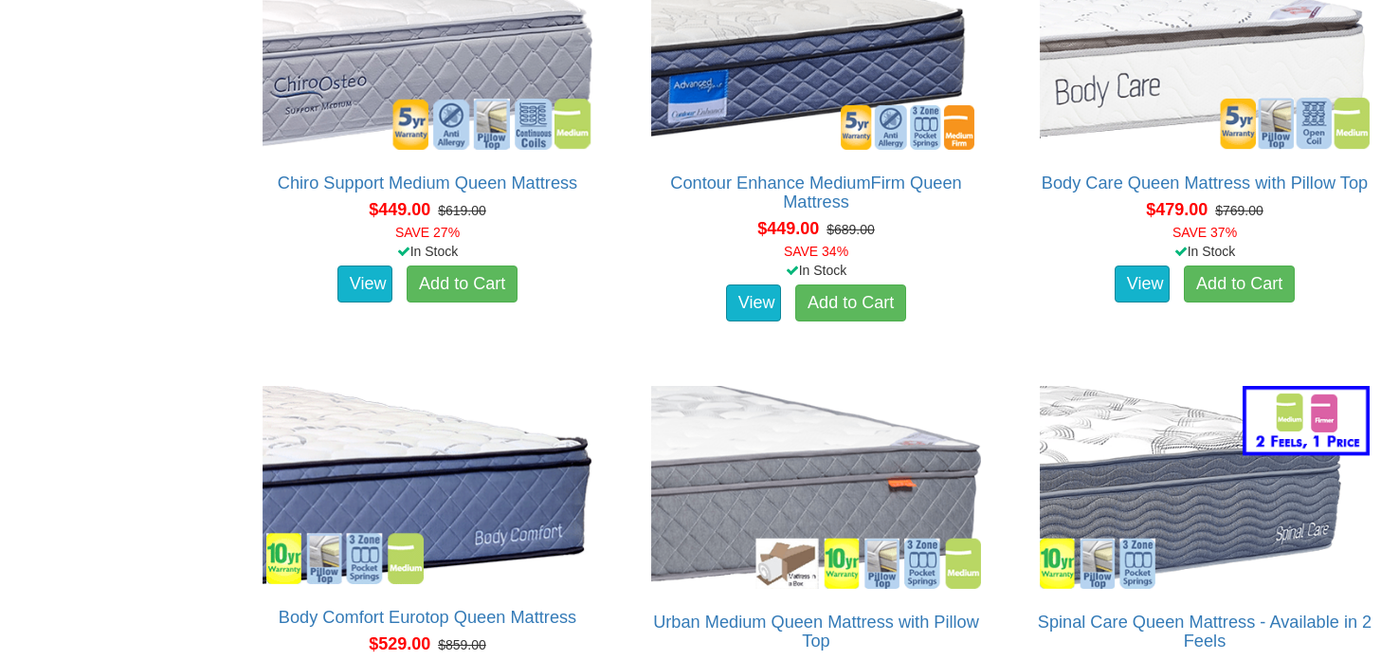
scroll to position [1795, 0]
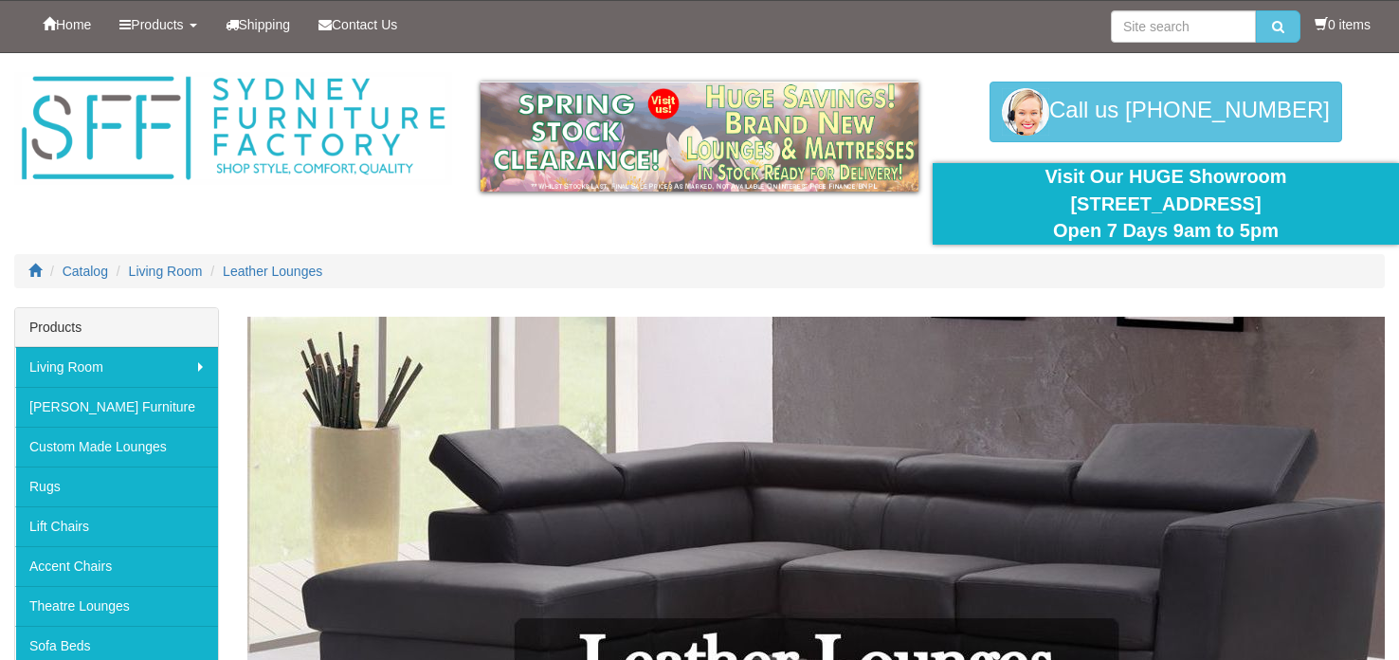
scroll to position [352, 0]
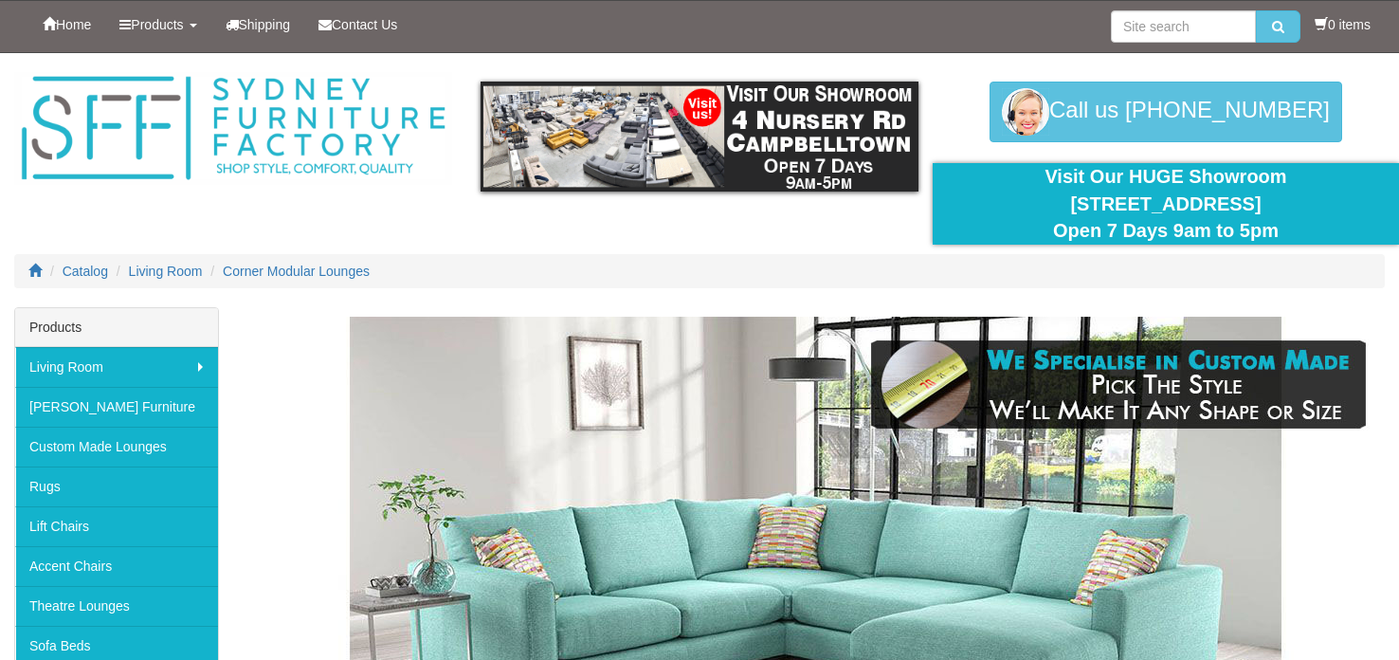
scroll to position [123, 0]
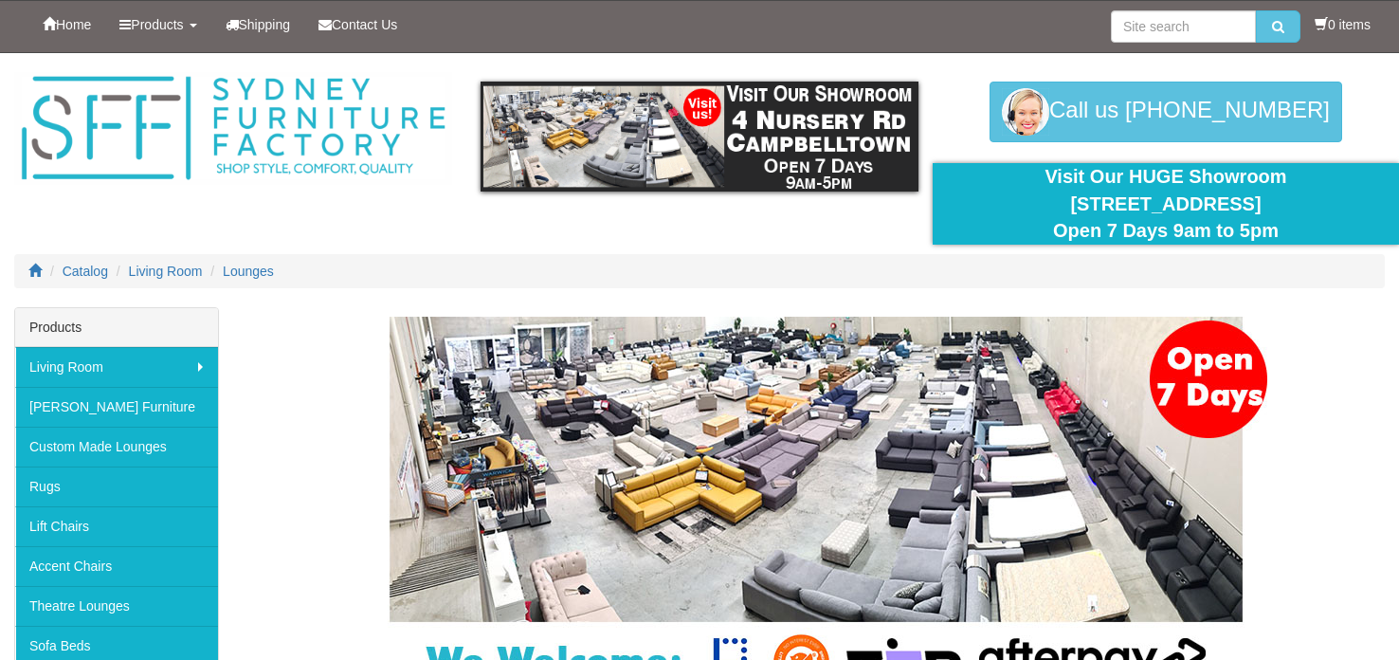
scroll to position [76, 0]
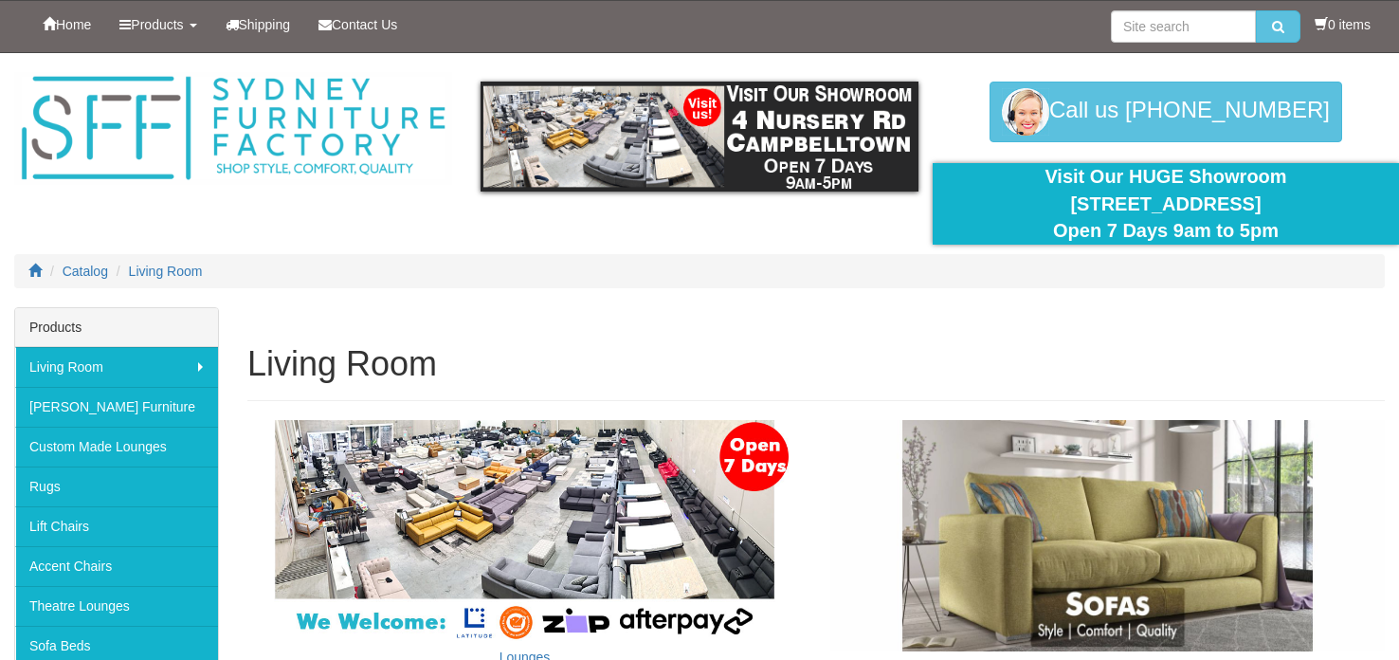
scroll to position [217, 0]
